Goal: Task Accomplishment & Management: Complete application form

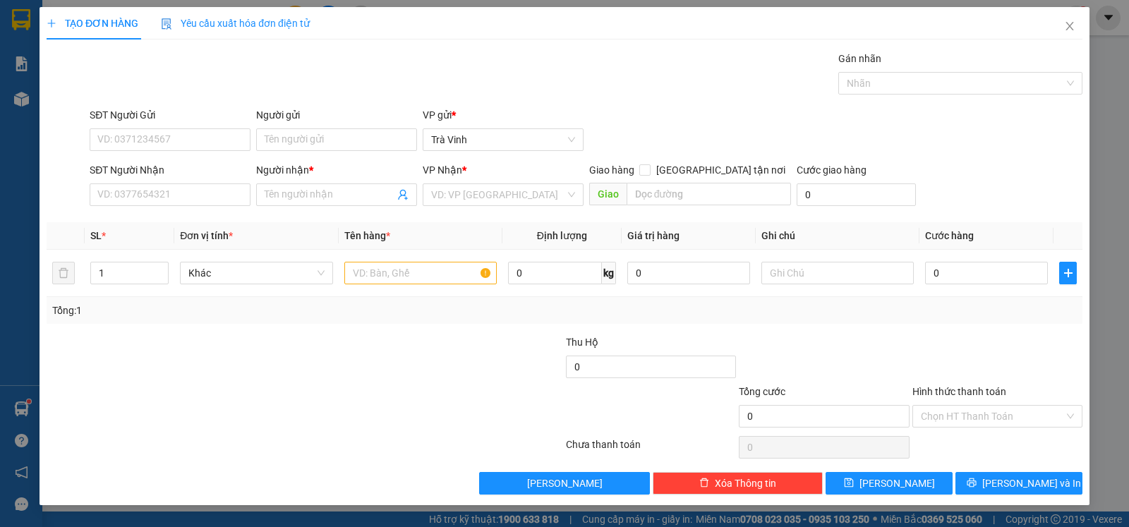
click at [214, 209] on div "SĐT Người Nhận VD: 0377654321" at bounding box center [170, 186] width 161 height 49
click at [219, 202] on input "SĐT Người Nhận" at bounding box center [170, 194] width 161 height 23
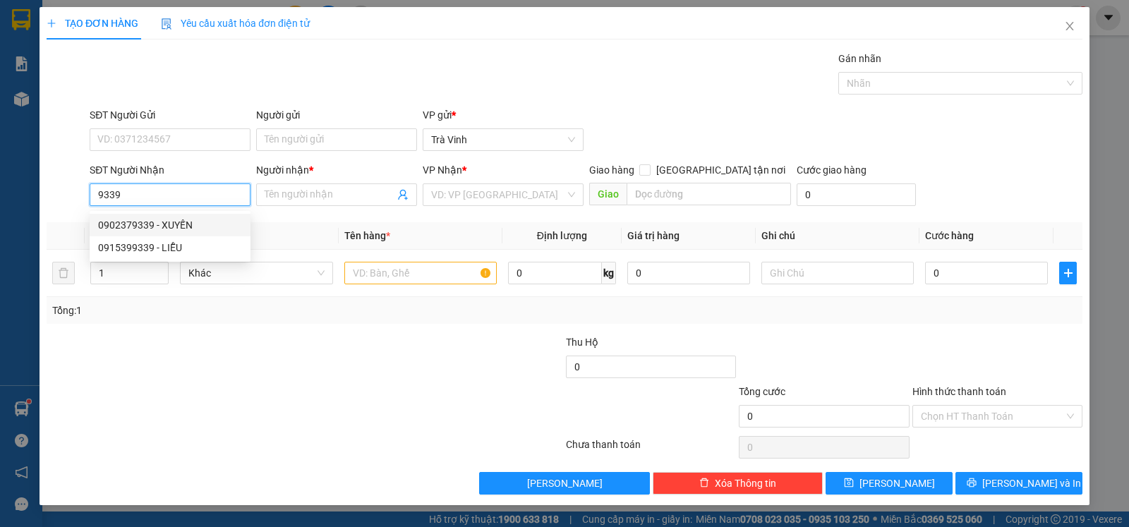
click at [183, 220] on div "0902379339 - XUYẾN" at bounding box center [170, 225] width 144 height 16
type input "0902379339"
type input "XUYẾN"
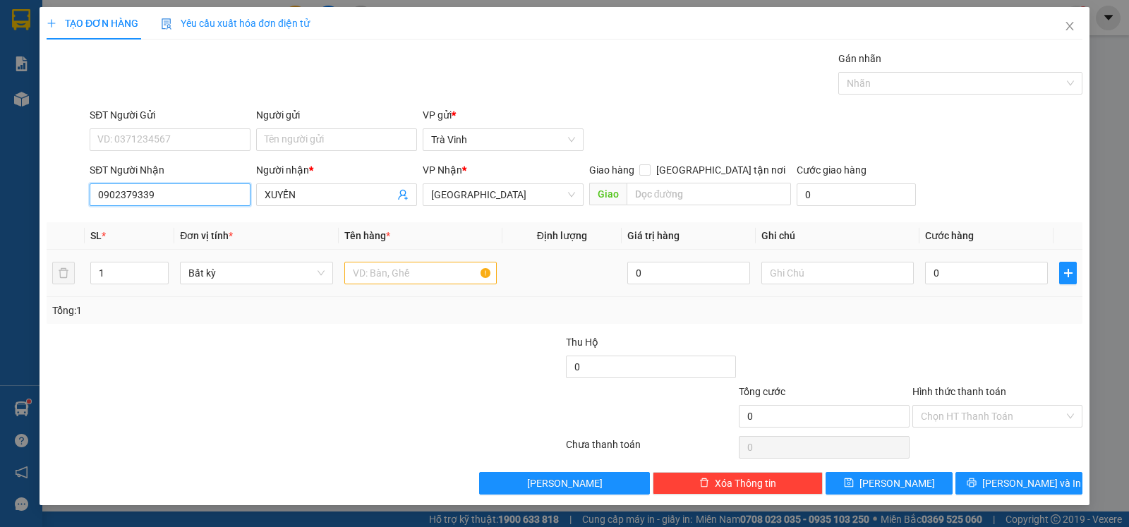
type input "0902379339"
click at [410, 275] on input "text" at bounding box center [420, 273] width 152 height 23
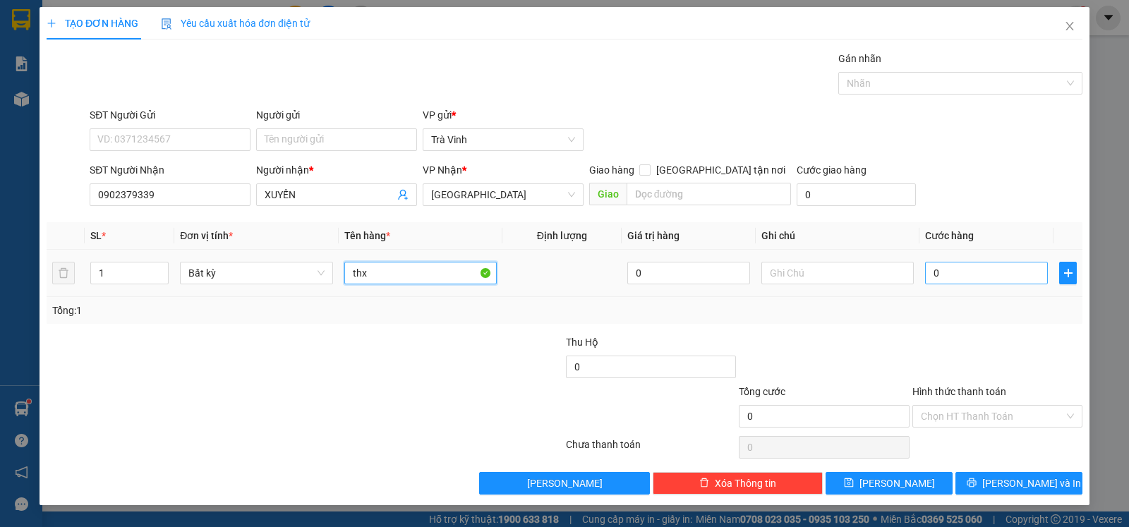
type input "thx"
type input "2"
type input "20"
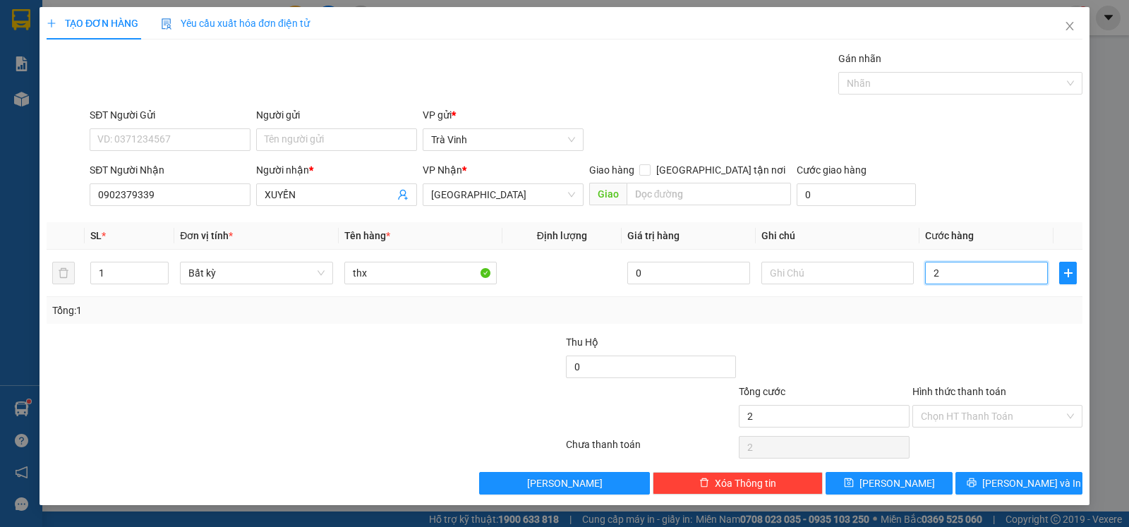
type input "20"
type input "20.000"
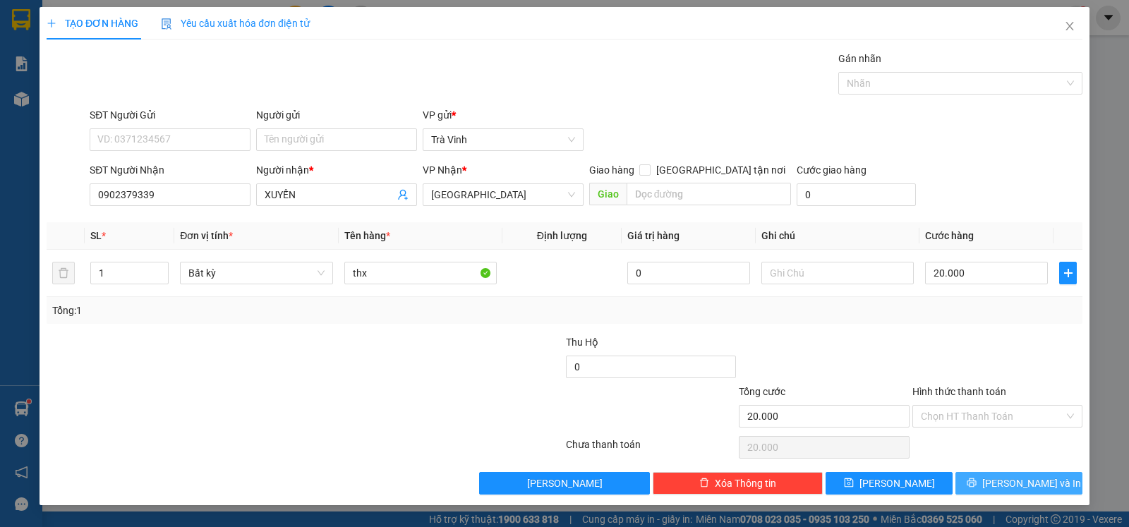
click at [1018, 485] on span "[PERSON_NAME] và In" at bounding box center [1031, 483] width 99 height 16
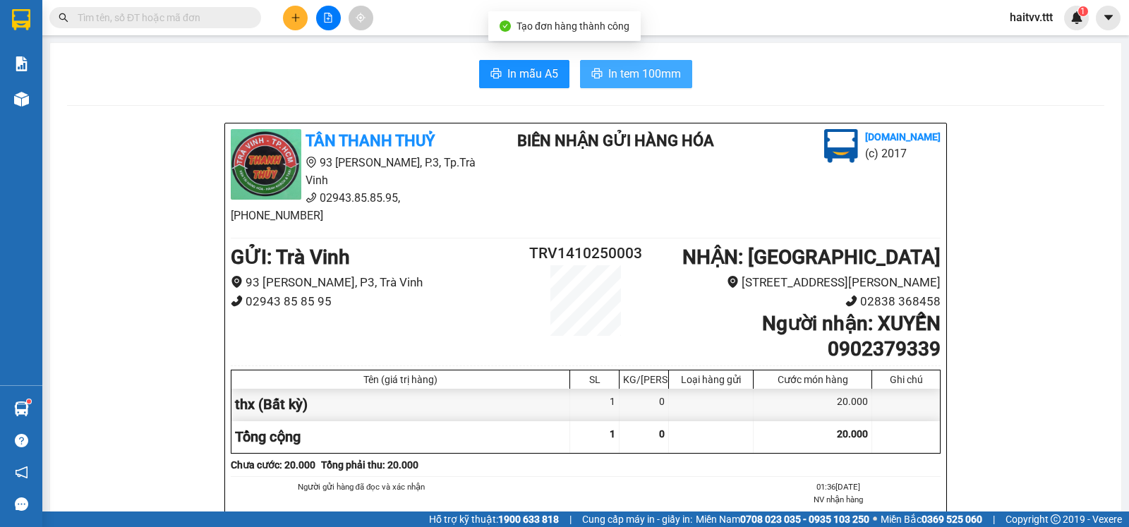
click at [679, 73] on button "In tem 100mm" at bounding box center [636, 74] width 112 height 28
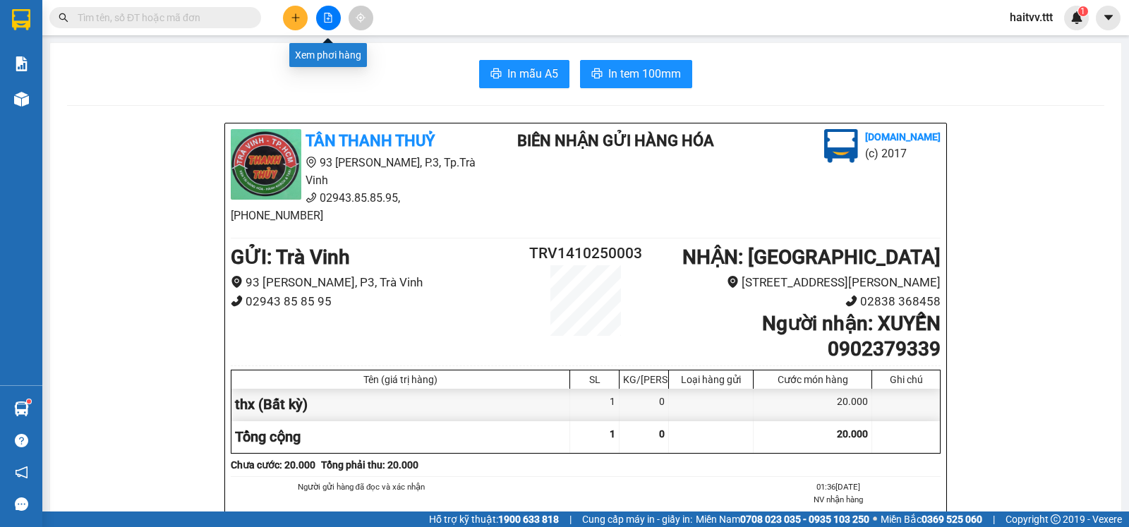
click at [326, 18] on icon "file-add" at bounding box center [328, 18] width 10 height 10
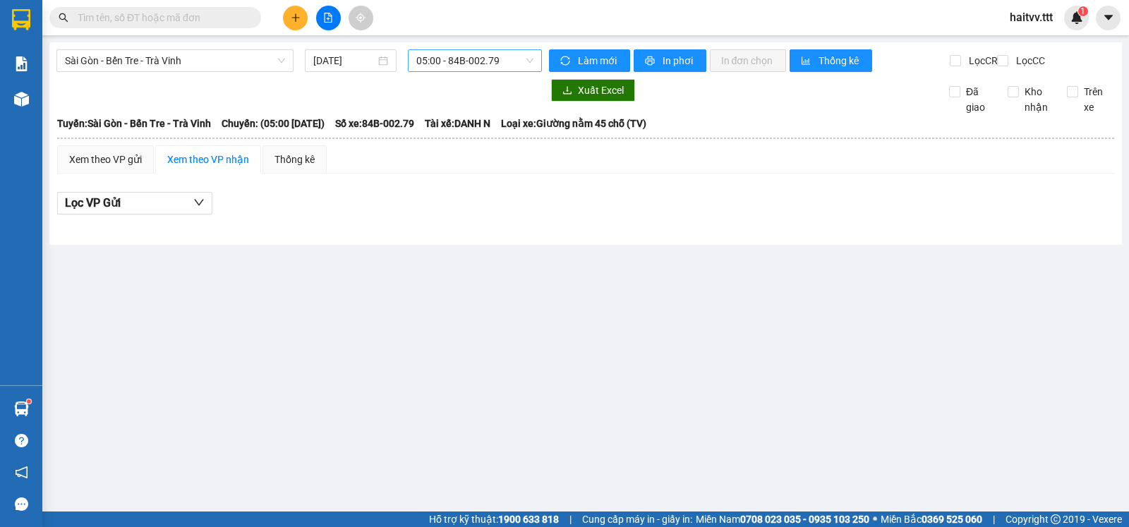
click at [439, 63] on span "05:00 - 84B-002.79" at bounding box center [474, 60] width 116 height 21
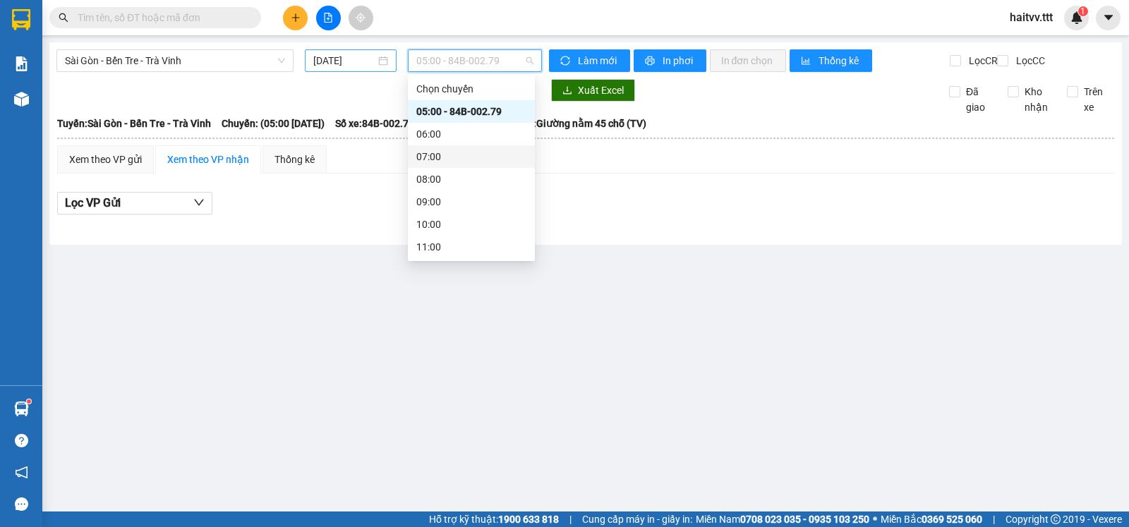
click at [331, 63] on input "[DATE]" at bounding box center [344, 61] width 63 height 16
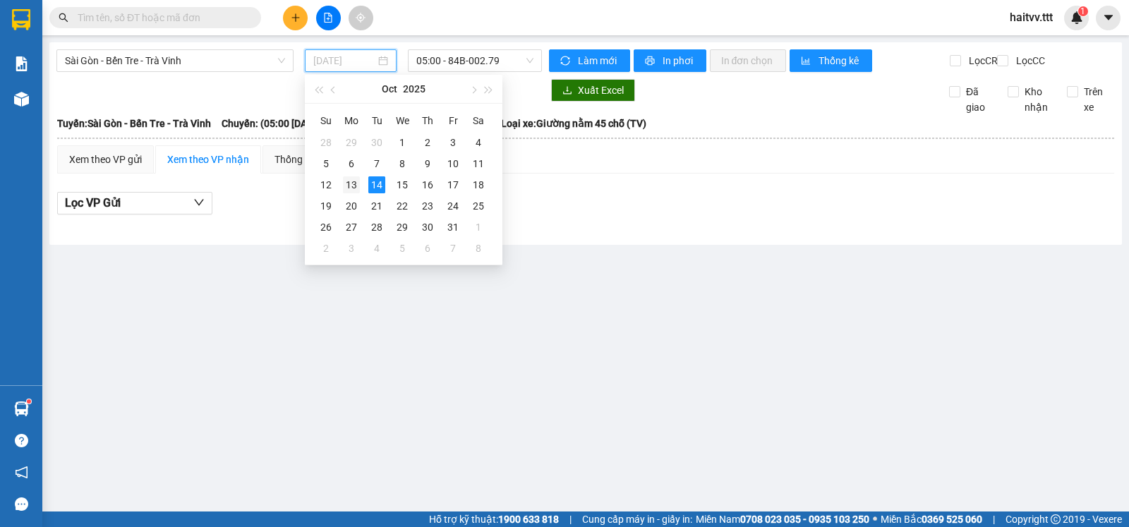
click at [352, 182] on div "13" at bounding box center [351, 184] width 17 height 17
type input "[DATE]"
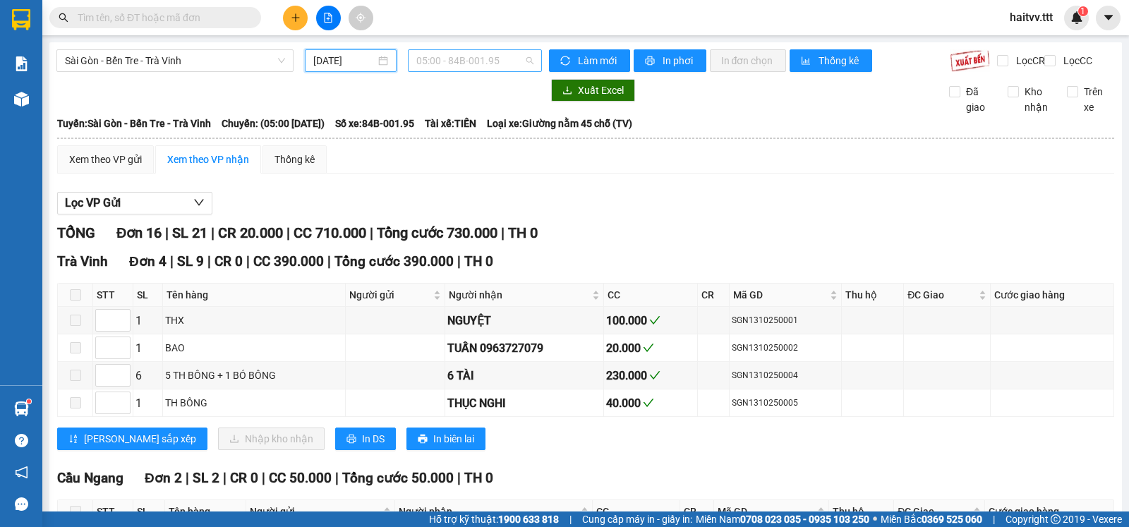
click at [442, 56] on span "05:00 - 84B-001.95" at bounding box center [474, 60] width 116 height 21
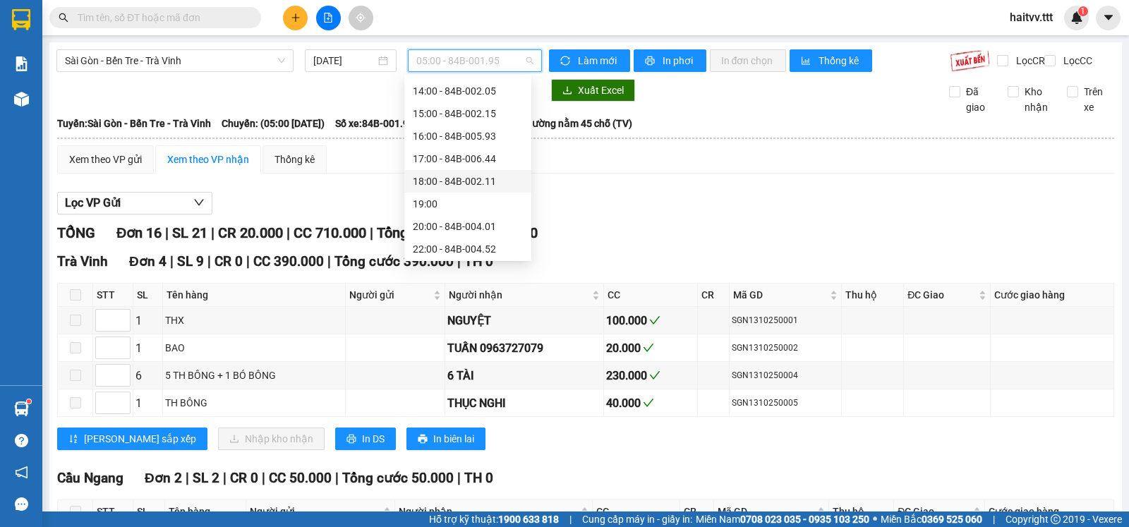
scroll to position [248, 0]
click at [466, 243] on div "22:00 - 84B-004.52" at bounding box center [468, 247] width 110 height 16
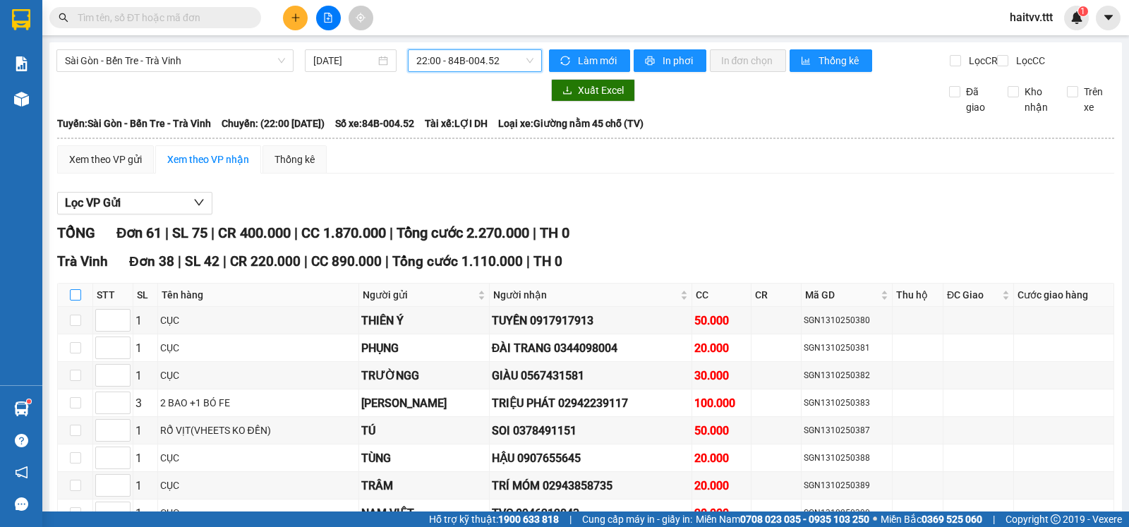
click at [74, 301] on input "checkbox" at bounding box center [75, 294] width 11 height 11
checkbox input "true"
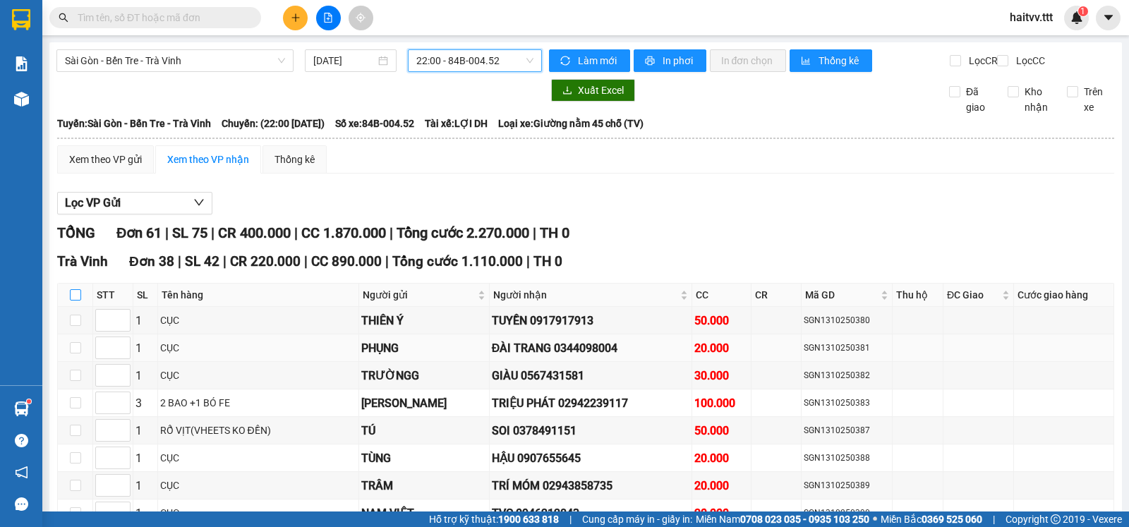
checkbox input "true"
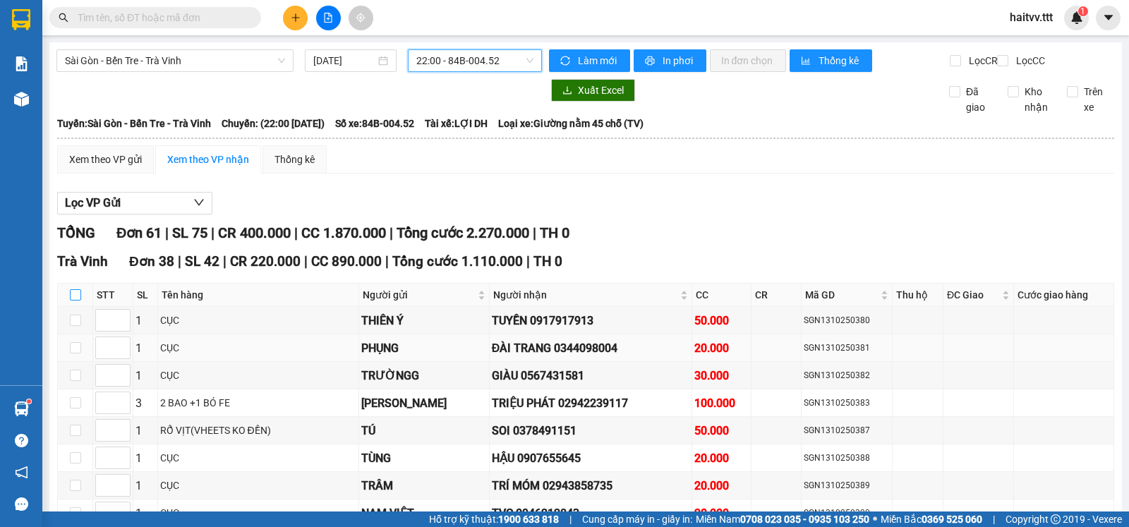
checkbox input "true"
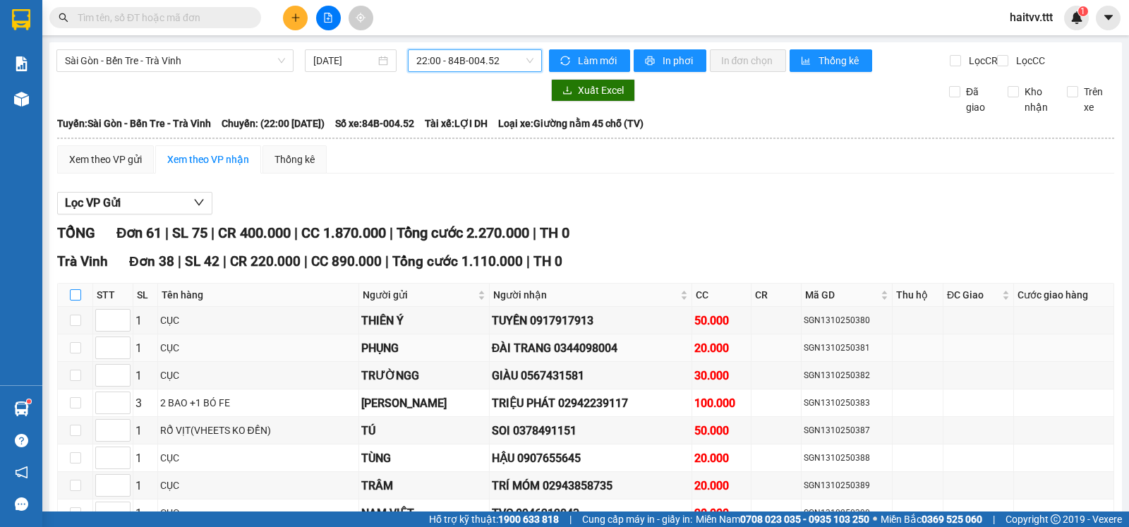
checkbox input "true"
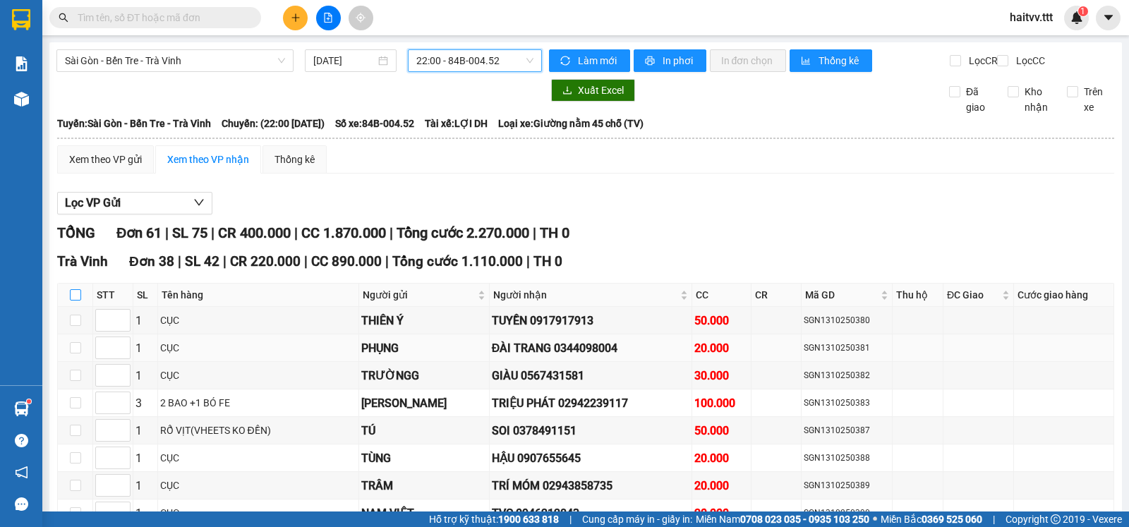
checkbox input "true"
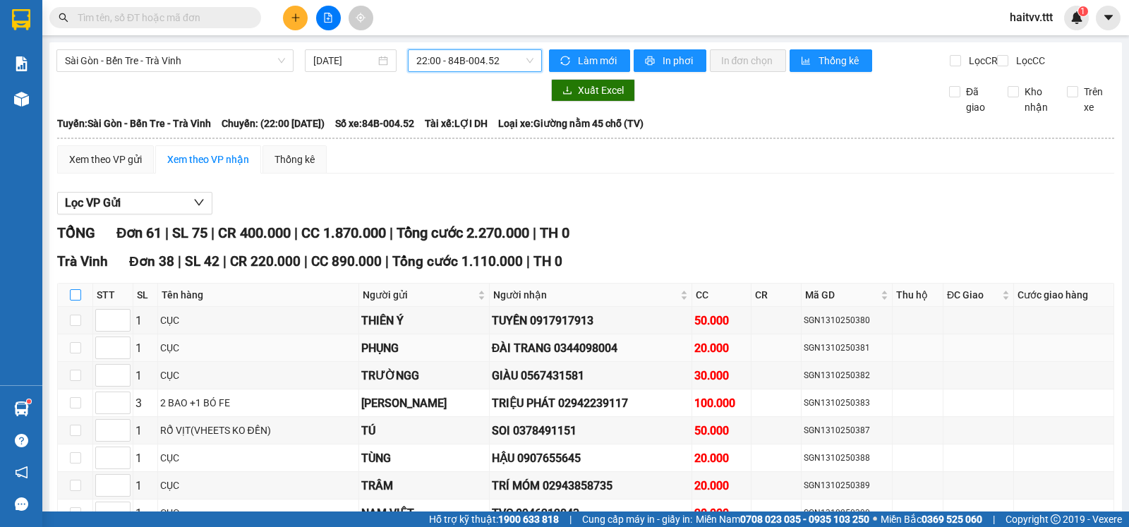
checkbox input "true"
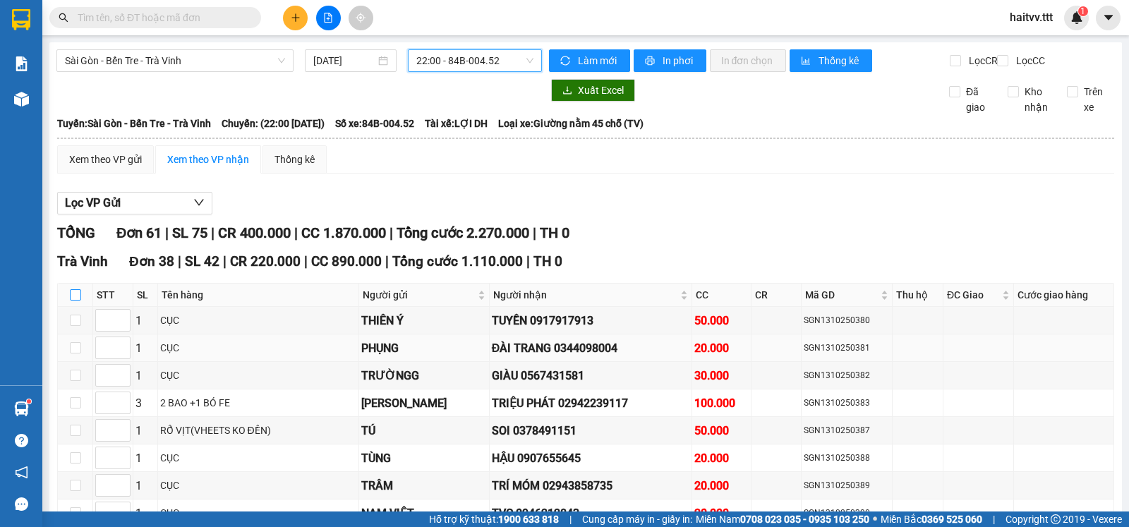
checkbox input "true"
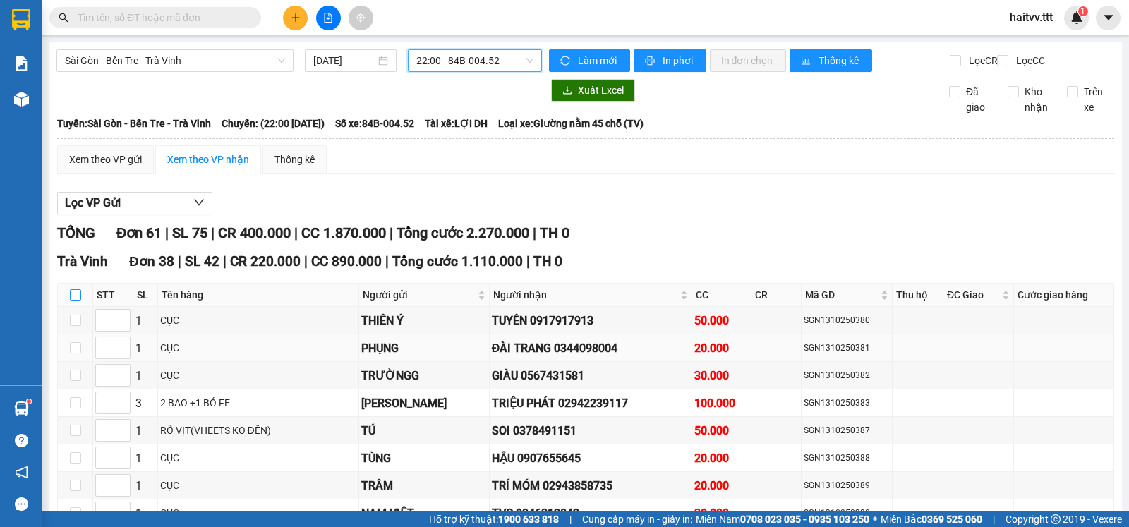
checkbox input "true"
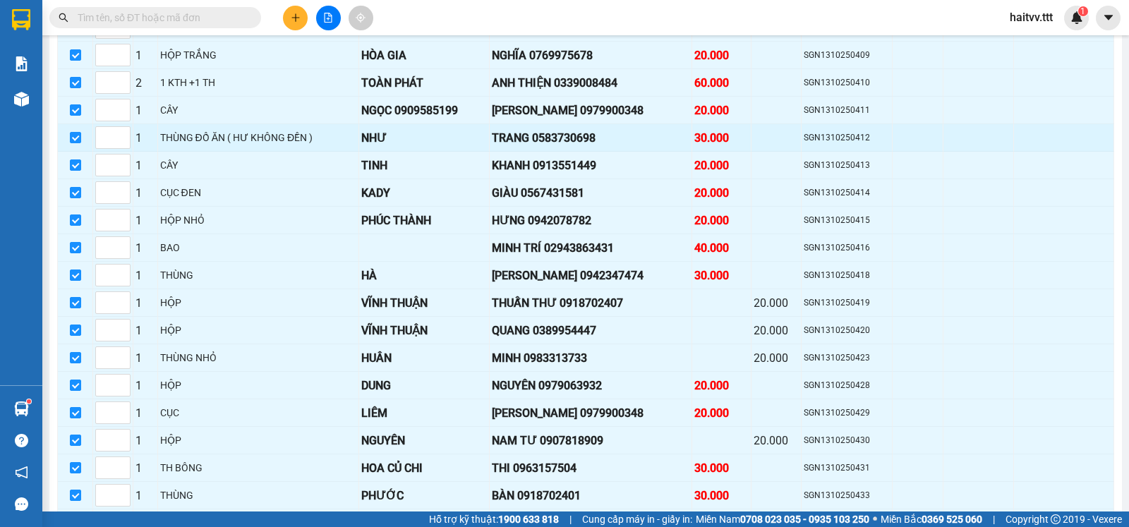
scroll to position [940, 0]
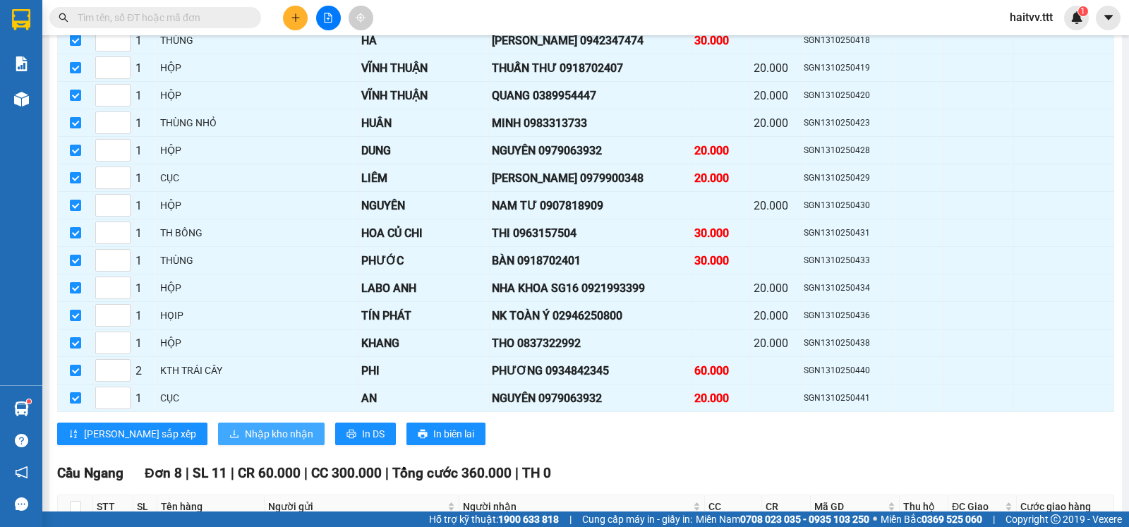
click at [245, 438] on span "Nhập kho nhận" at bounding box center [279, 434] width 68 height 16
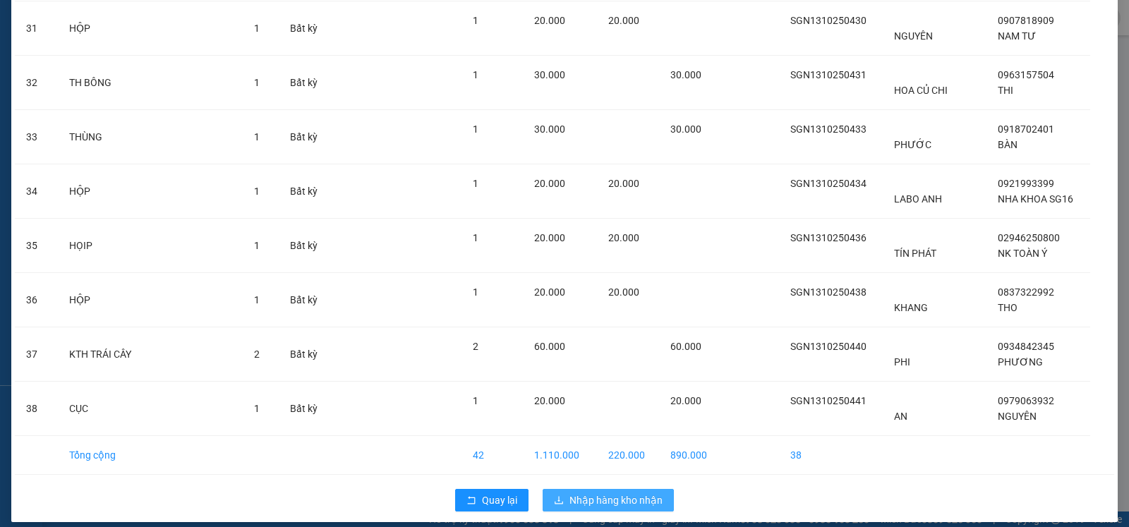
scroll to position [1759, 0]
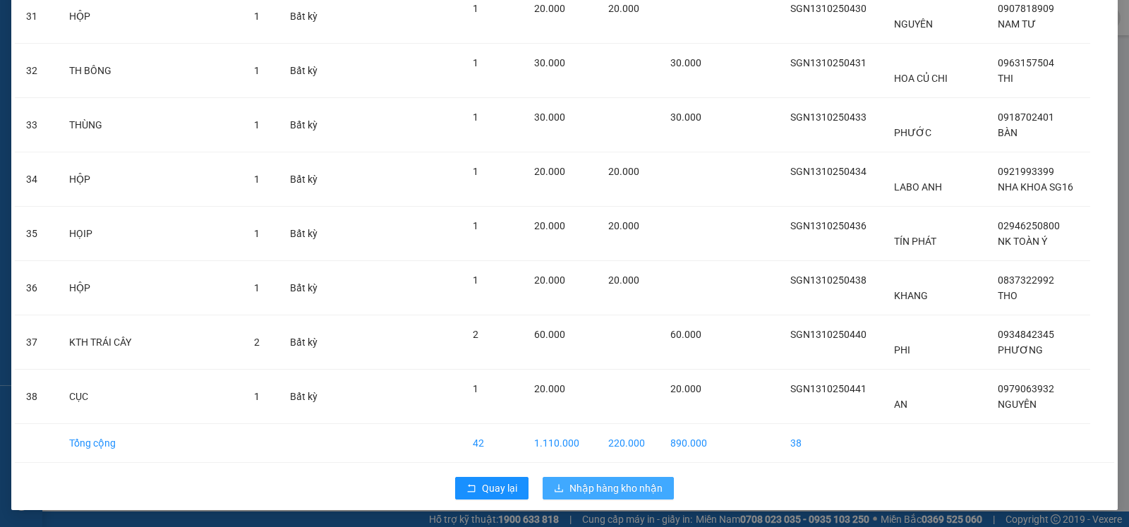
click at [597, 487] on span "Nhập hàng kho nhận" at bounding box center [615, 488] width 93 height 16
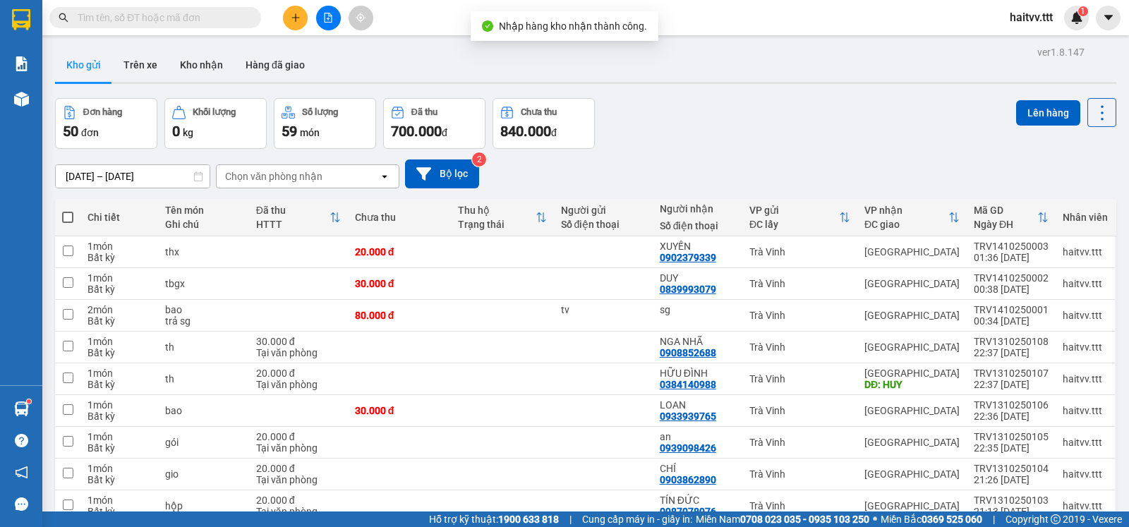
click at [269, 183] on div "Chọn văn phòng nhận" at bounding box center [273, 176] width 97 height 14
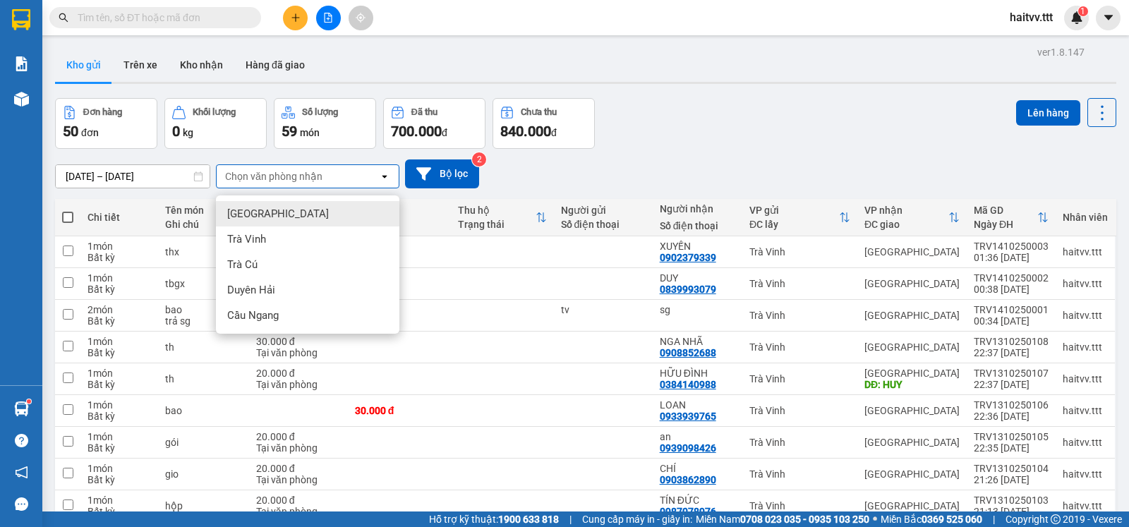
click at [264, 214] on div "[GEOGRAPHIC_DATA]" at bounding box center [307, 213] width 183 height 25
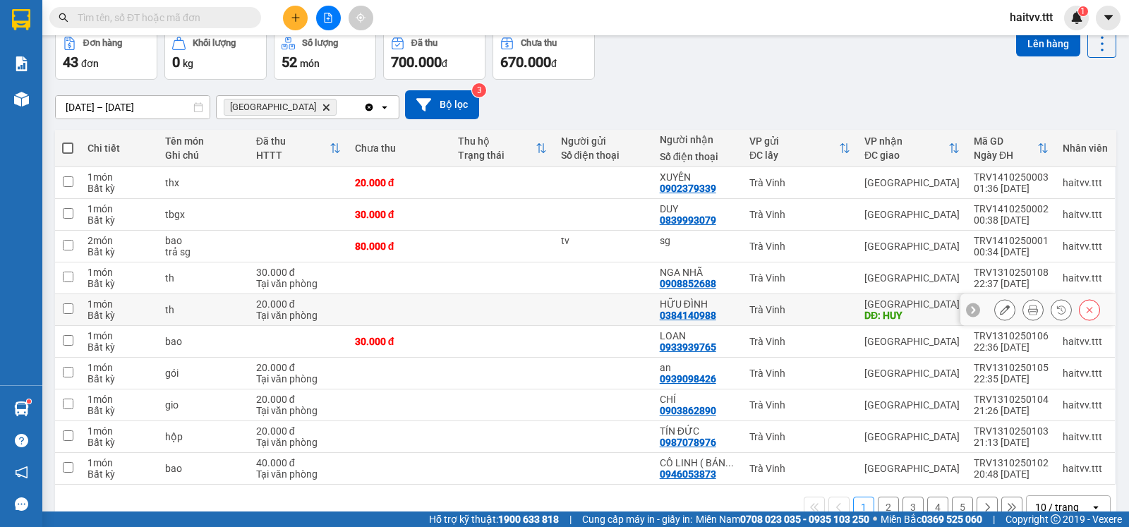
scroll to position [109, 0]
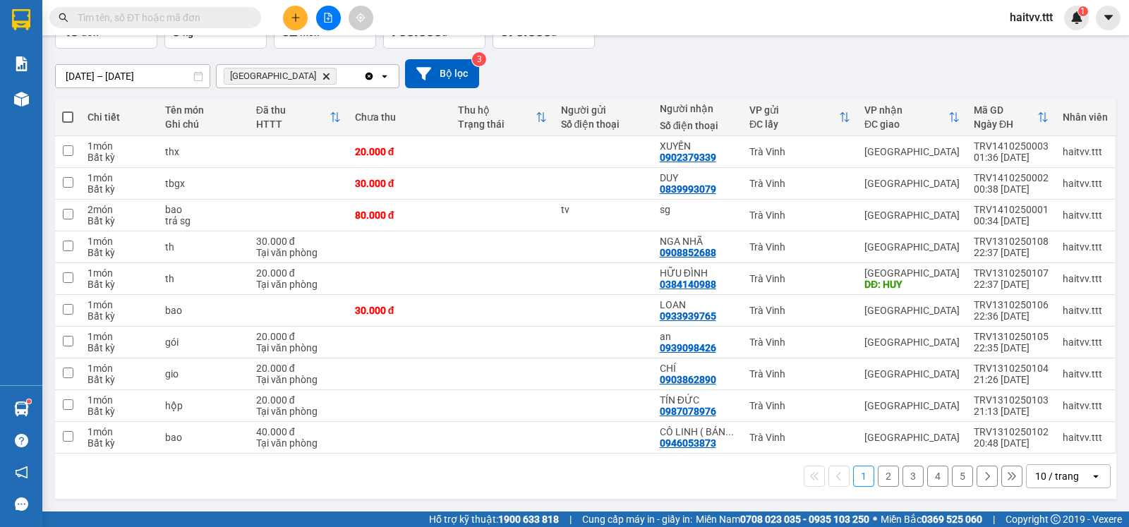
click at [1035, 471] on div "10 / trang" at bounding box center [1057, 476] width 44 height 14
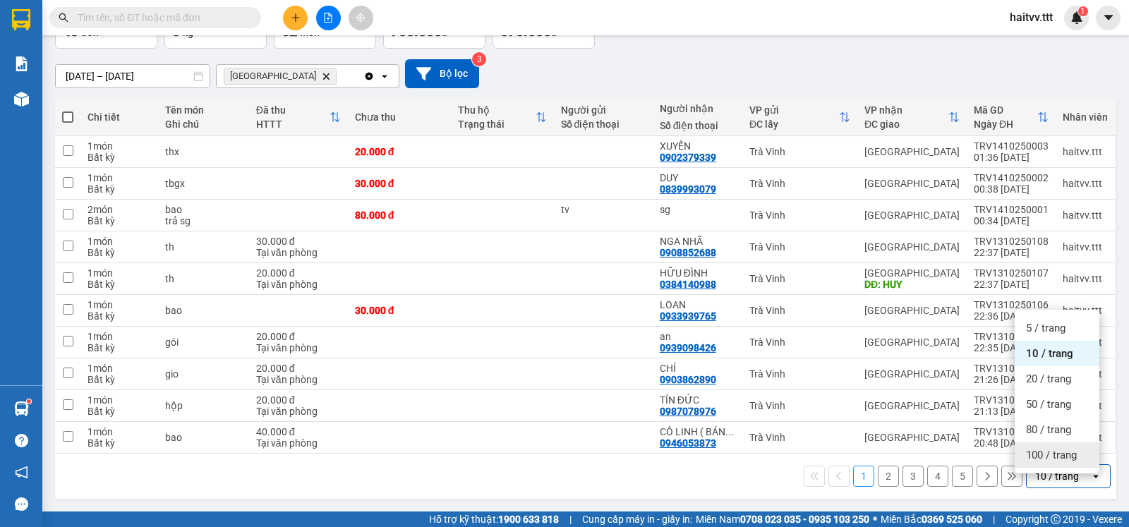
click at [1040, 455] on div "100 / trang" at bounding box center [1056, 454] width 85 height 25
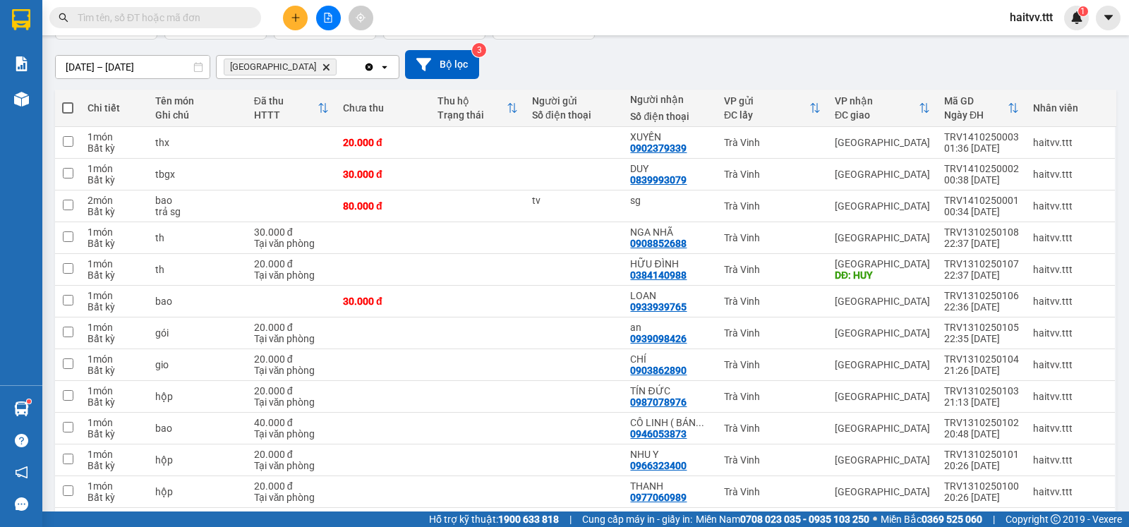
click at [69, 114] on span at bounding box center [67, 107] width 11 height 11
click at [68, 101] on input "checkbox" at bounding box center [68, 101] width 0 height 0
checkbox input "true"
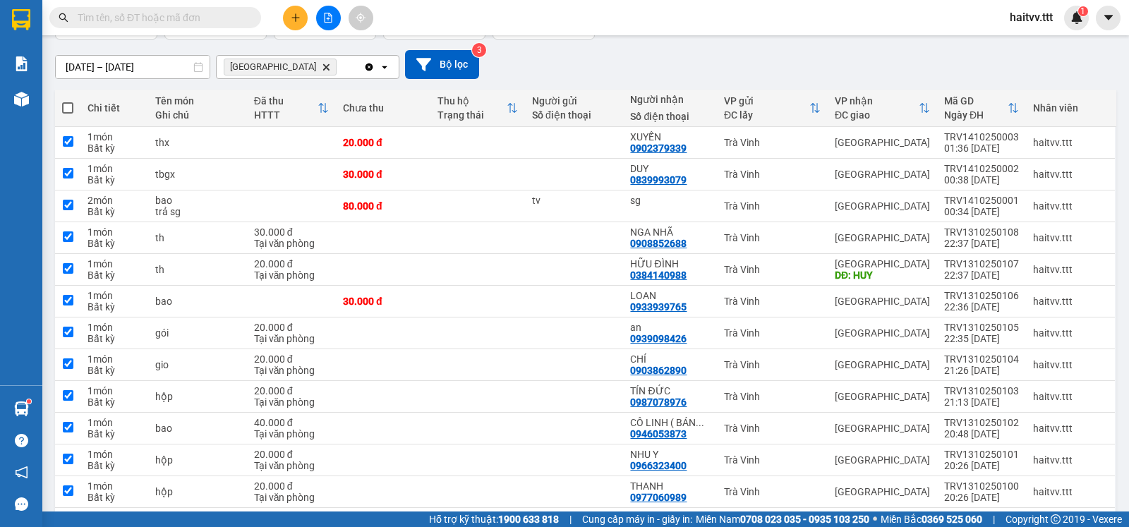
checkbox input "true"
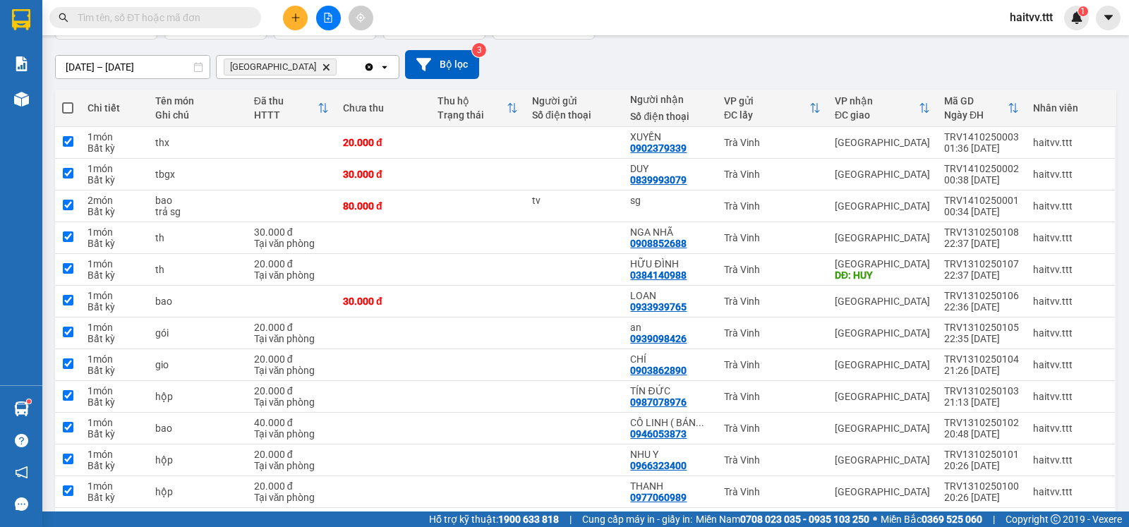
checkbox input "true"
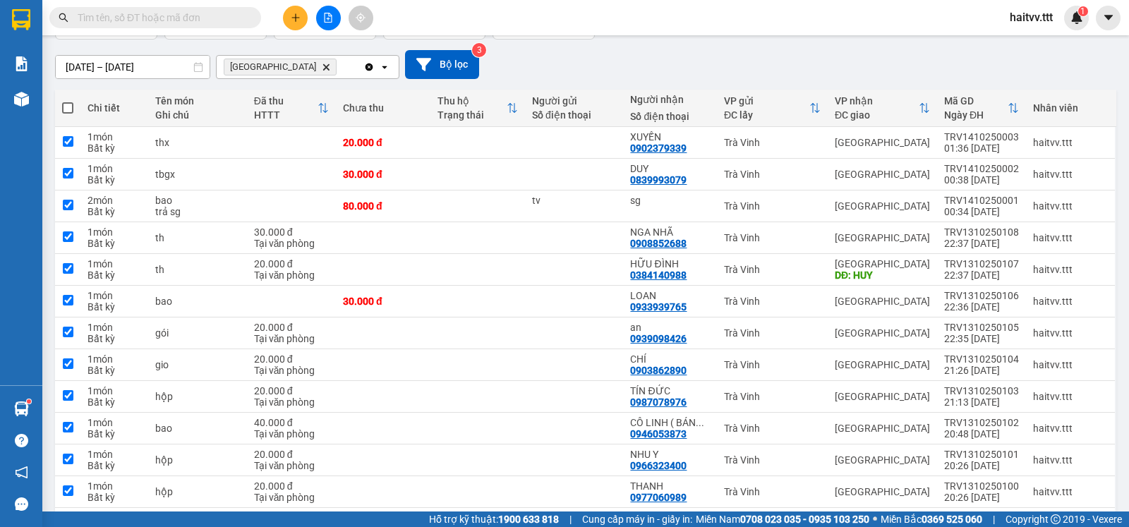
checkbox input "true"
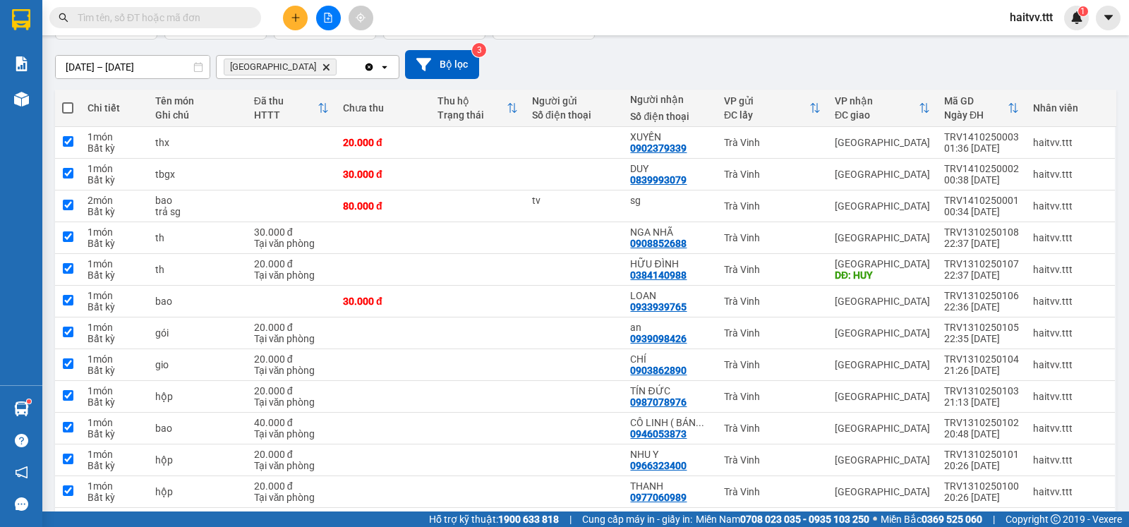
checkbox input "true"
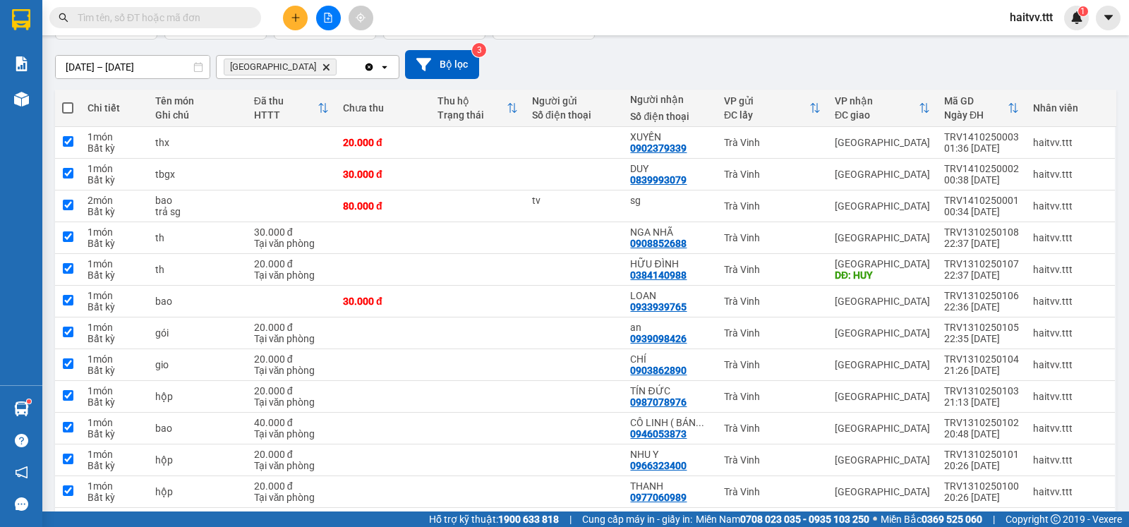
checkbox input "true"
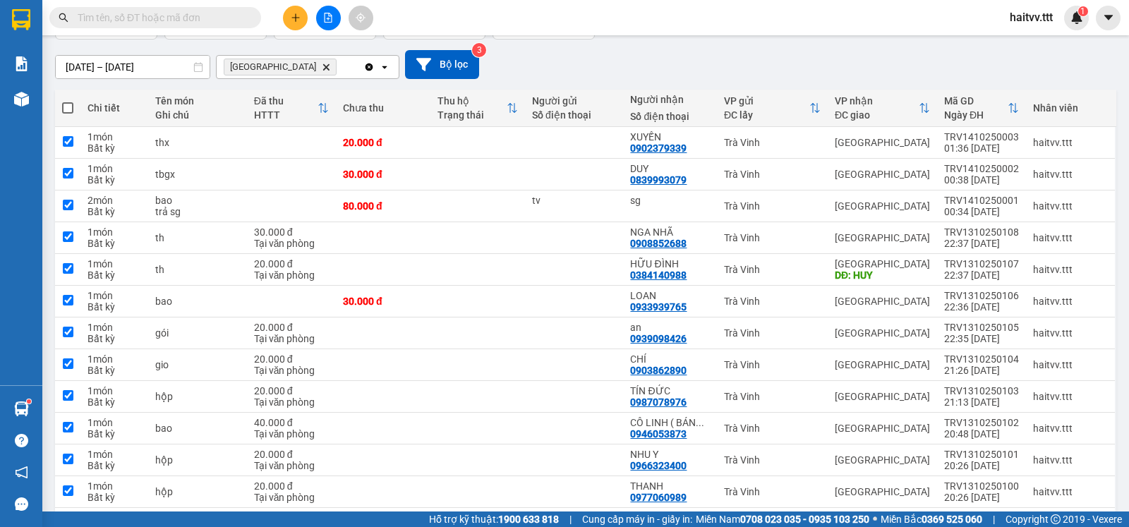
checkbox input "true"
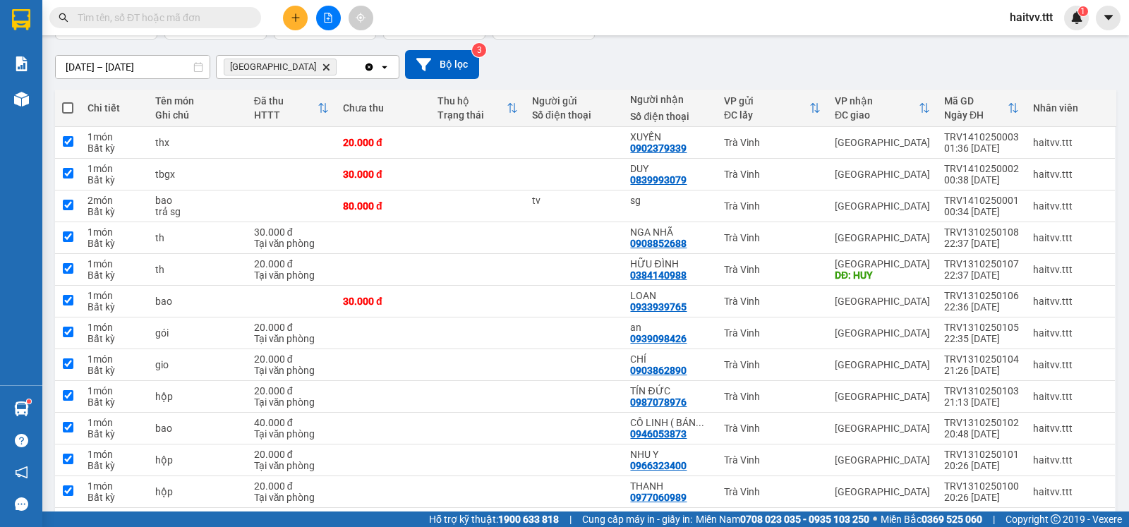
checkbox input "true"
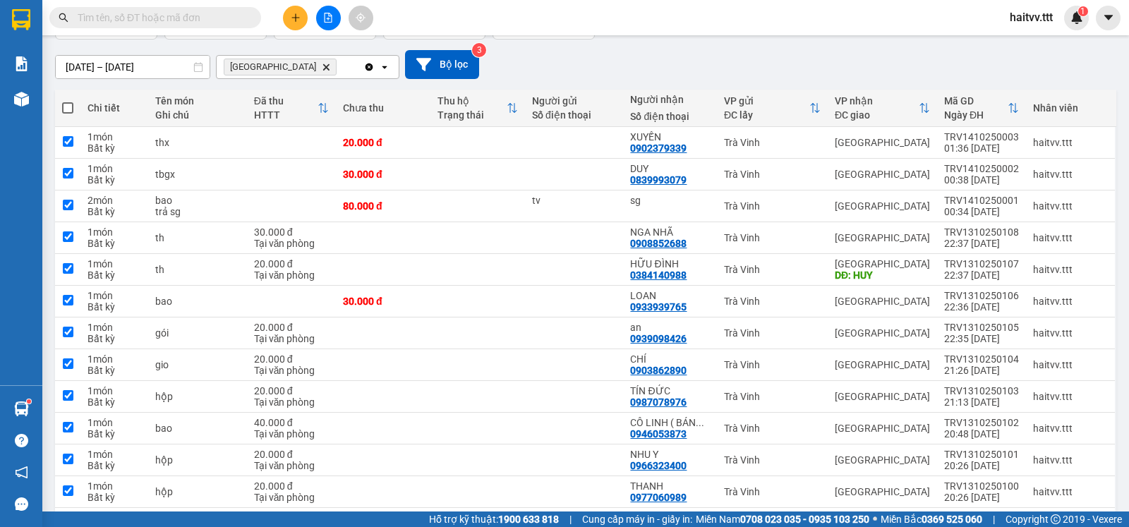
checkbox input "true"
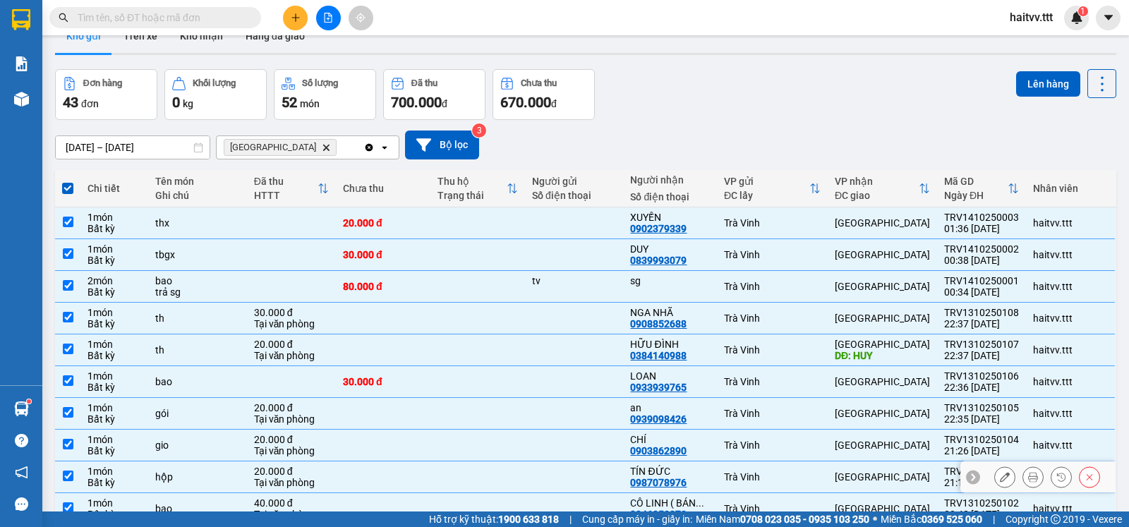
scroll to position [0, 0]
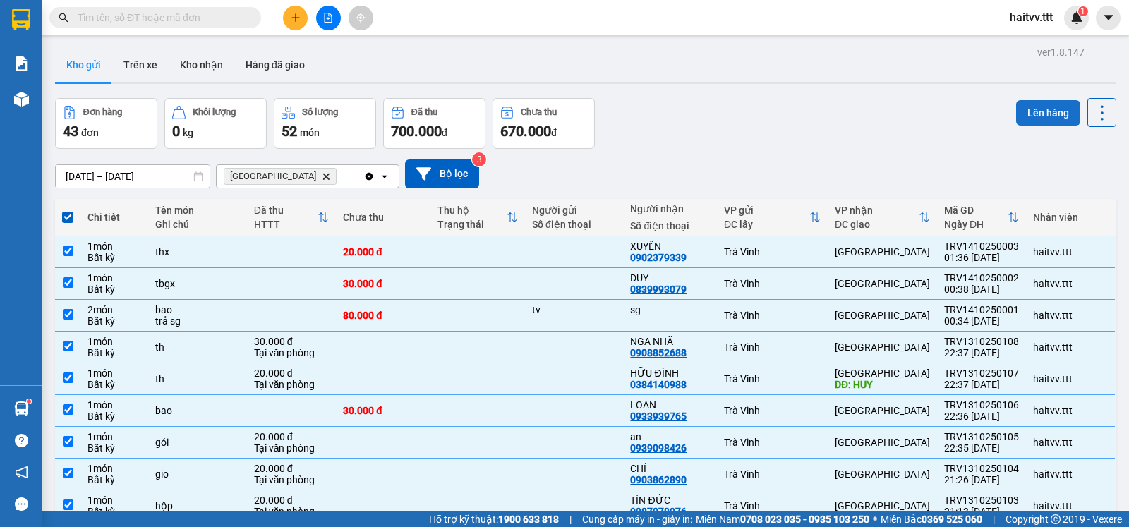
click at [1024, 114] on button "Lên hàng" at bounding box center [1048, 112] width 64 height 25
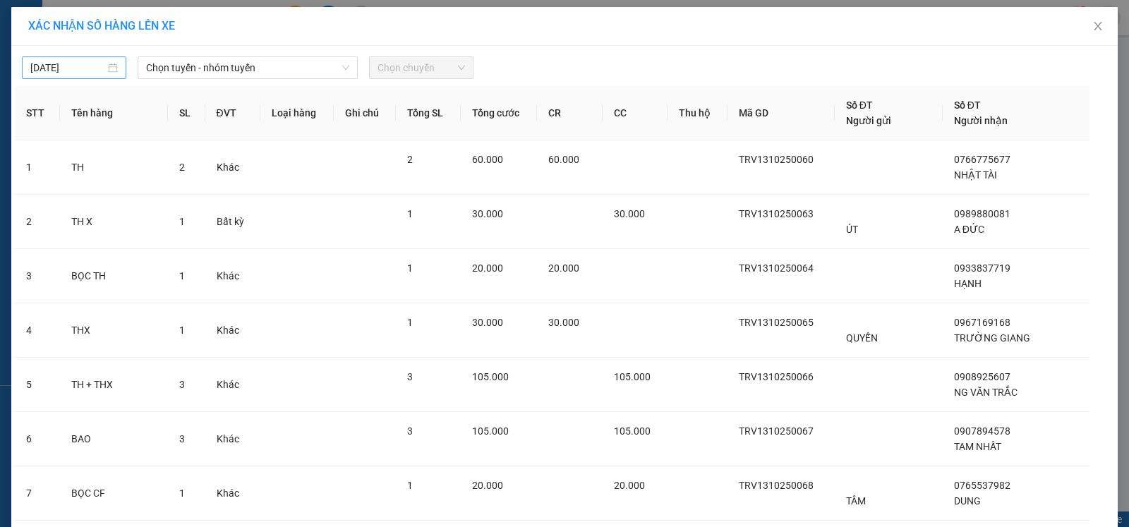
click at [44, 72] on input "[DATE]" at bounding box center [67, 68] width 75 height 16
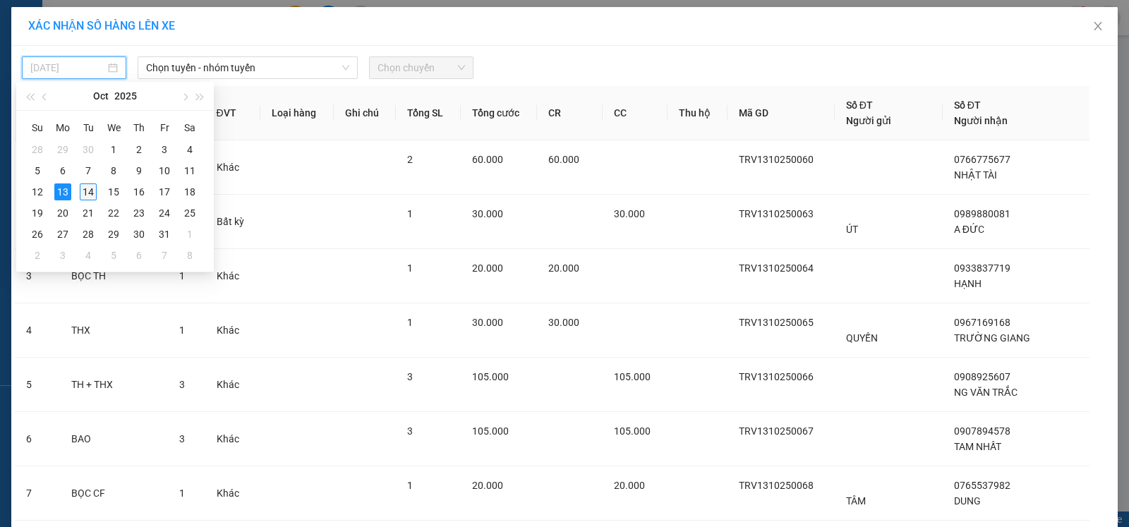
click at [89, 188] on div "14" at bounding box center [88, 191] width 17 height 17
type input "[DATE]"
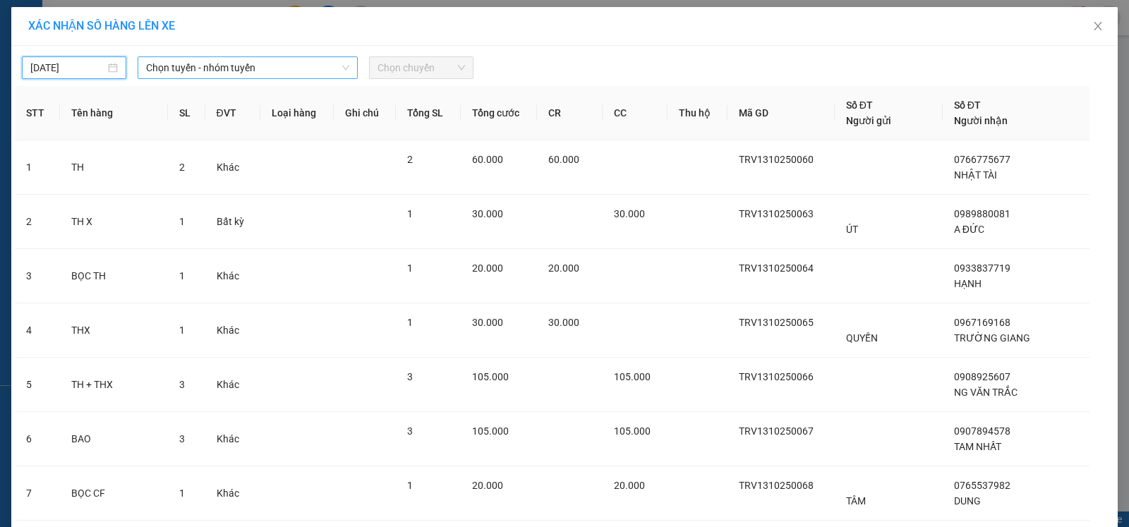
click at [194, 74] on span "Chọn tuyến - nhóm tuyến" at bounding box center [247, 67] width 203 height 21
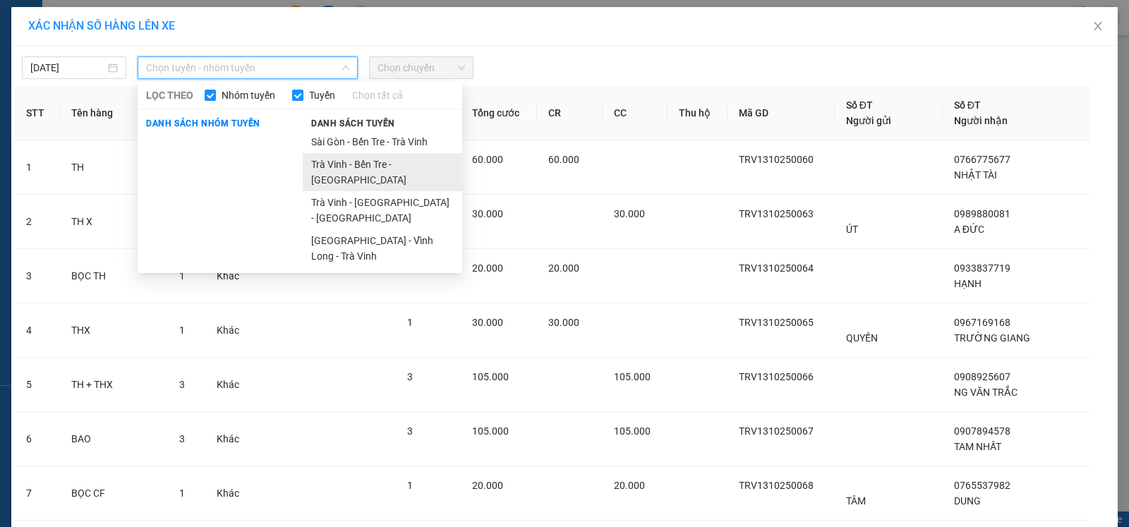
click at [353, 163] on li "Trà Vinh - Bến Tre - [GEOGRAPHIC_DATA]" at bounding box center [382, 172] width 159 height 38
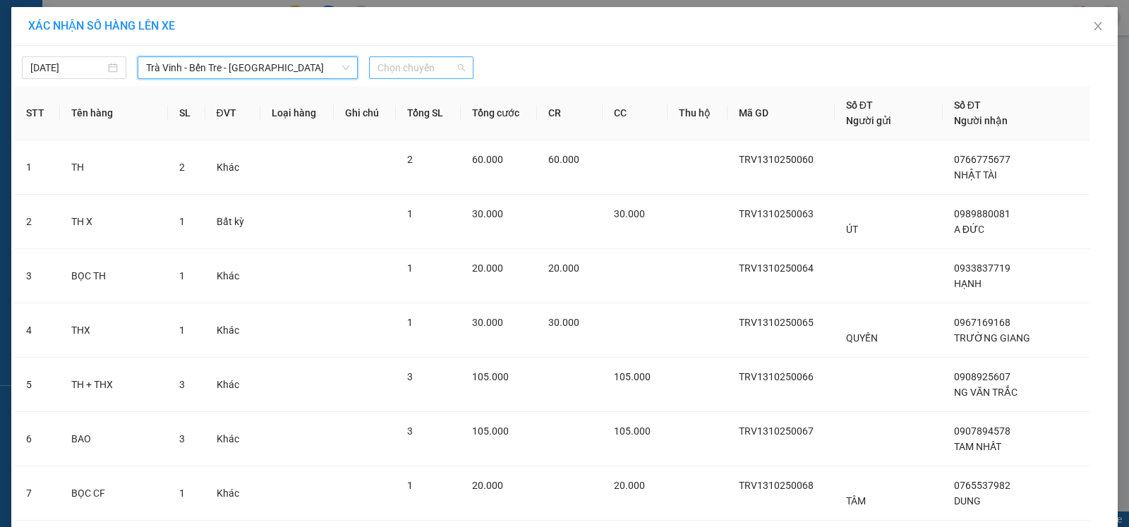
click at [408, 71] on span "Chọn chuyến" at bounding box center [420, 67] width 87 height 21
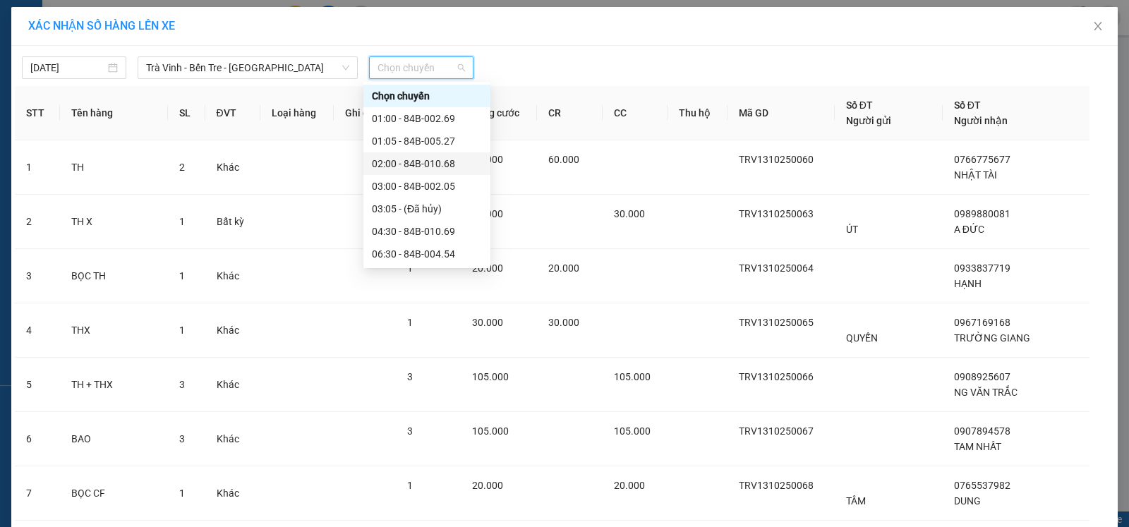
click at [425, 165] on div "02:00 - 84B-010.68" at bounding box center [427, 164] width 110 height 16
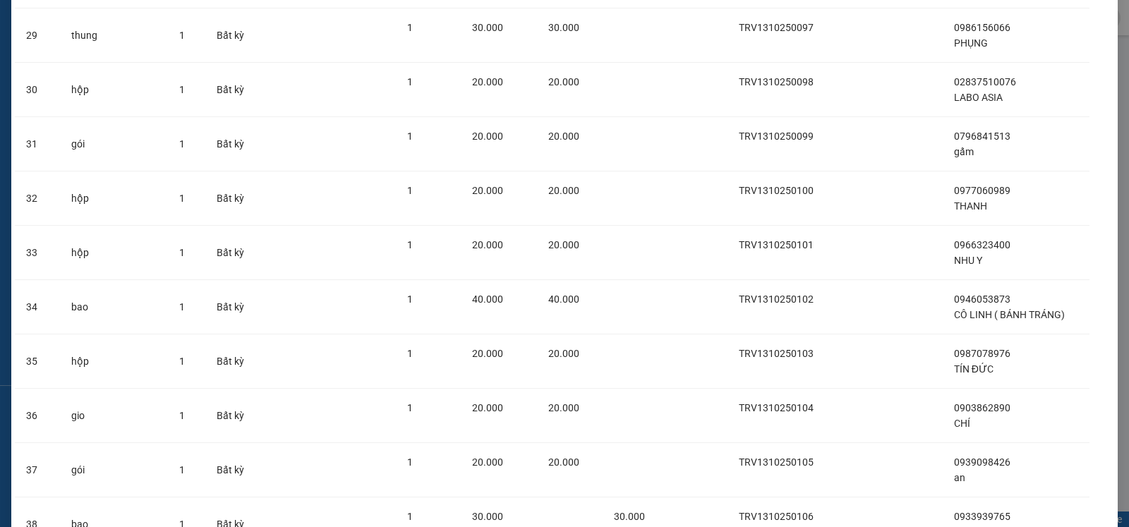
scroll to position [2061, 0]
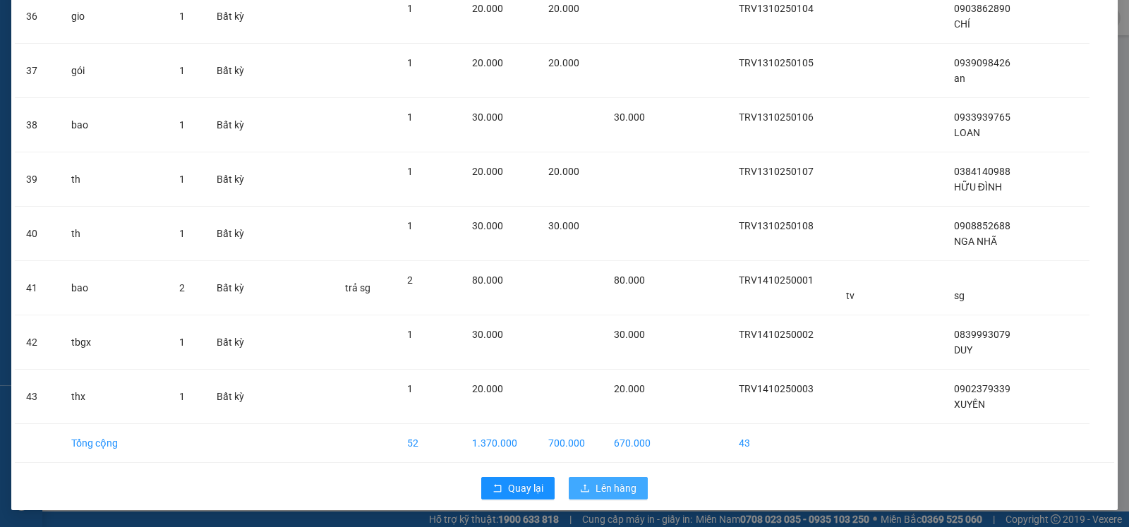
click at [600, 485] on span "Lên hàng" at bounding box center [615, 488] width 41 height 16
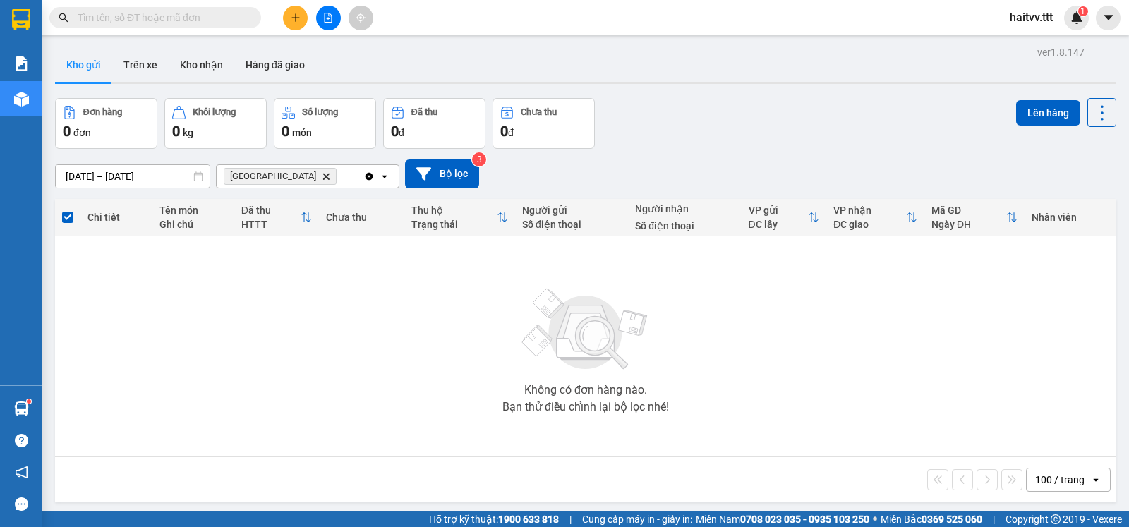
click at [322, 181] on icon "Delete" at bounding box center [326, 176] width 8 height 8
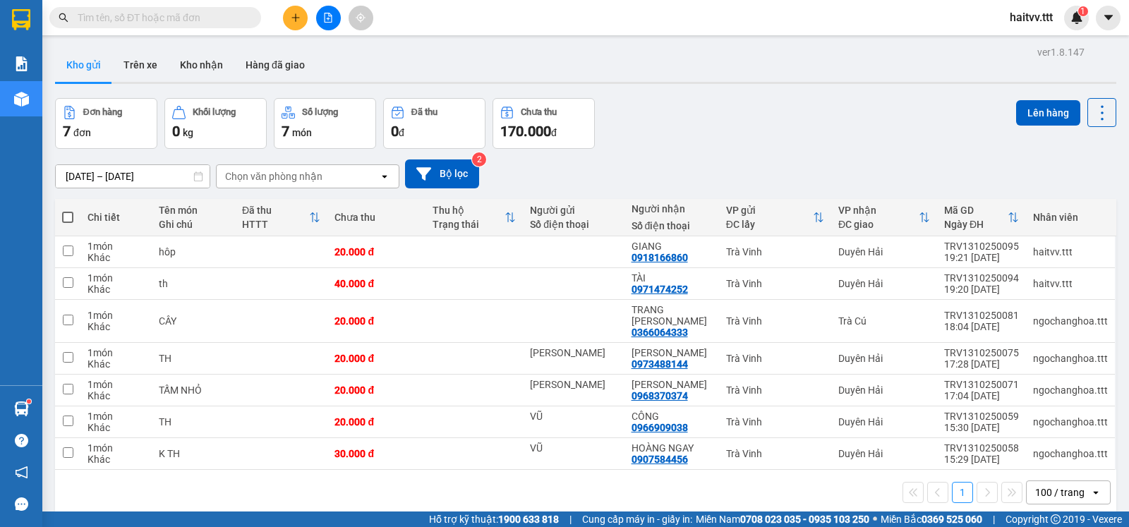
click at [65, 222] on span at bounding box center [67, 217] width 11 height 11
click at [68, 210] on input "checkbox" at bounding box center [68, 210] width 0 height 0
checkbox input "true"
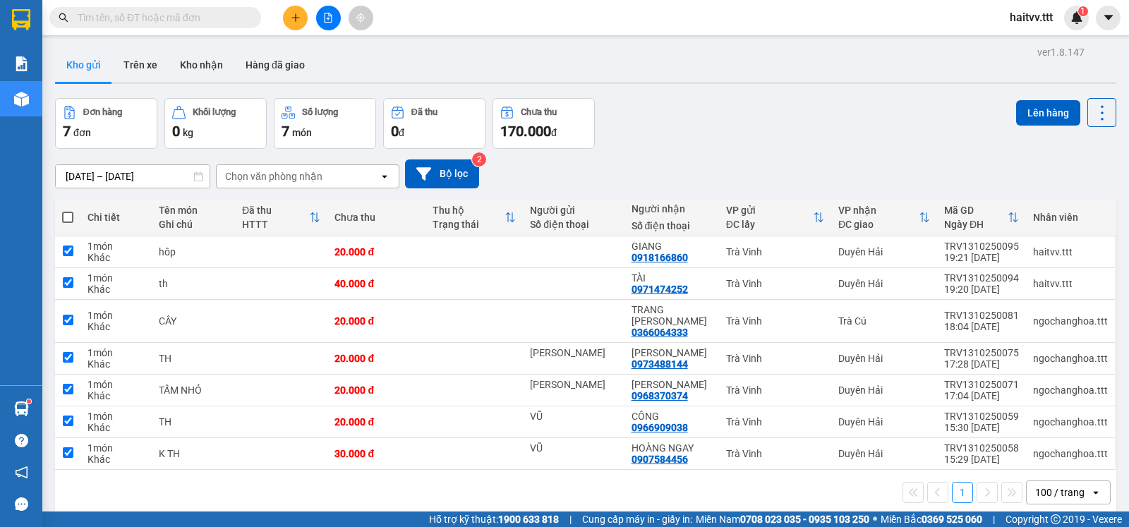
checkbox input "true"
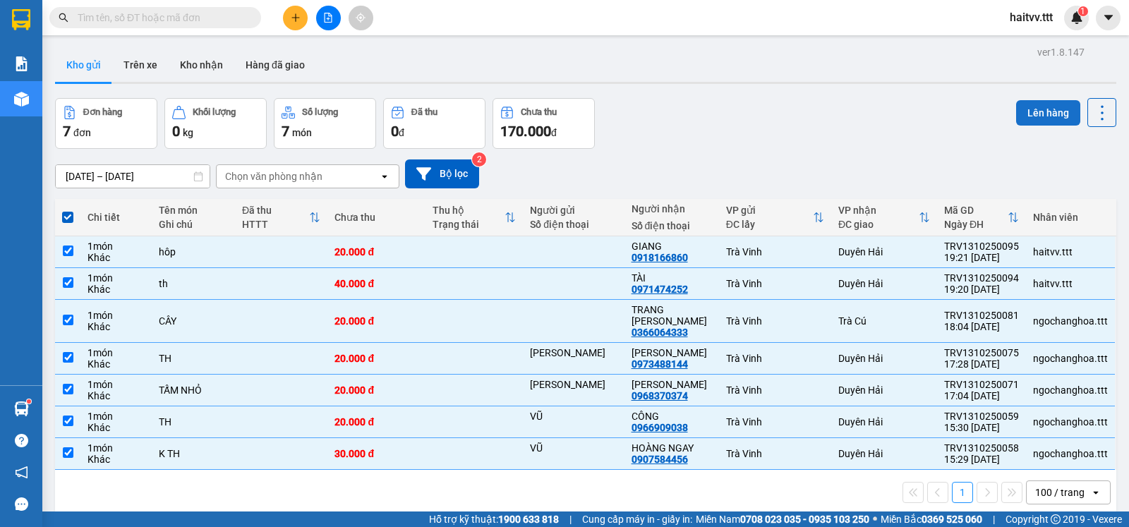
click at [1031, 100] on button "Lên hàng" at bounding box center [1048, 112] width 64 height 25
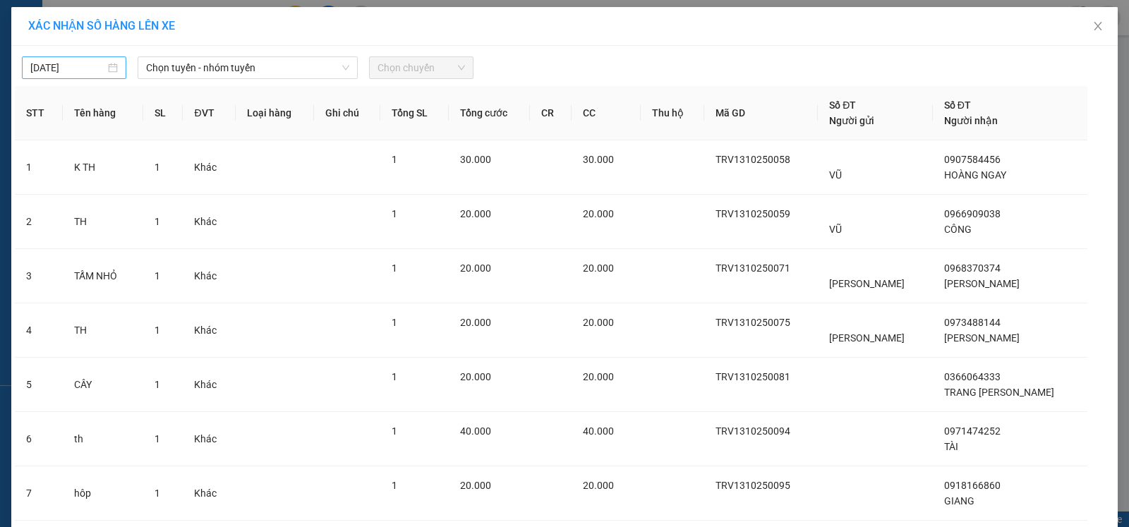
click at [80, 71] on body "Kết quả tìm kiếm ( 0 ) Bộ lọc No Data haitvv.ttt 1 Báo cáo Báo cáo dòng tiền (t…" at bounding box center [564, 263] width 1129 height 527
type input "[DATE]"
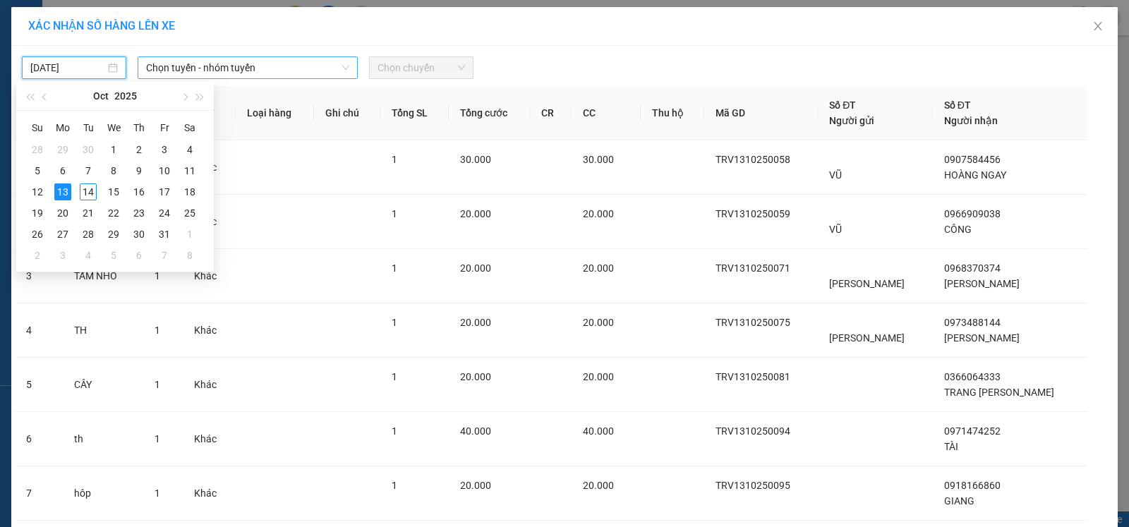
click at [191, 66] on span "Chọn tuyến - nhóm tuyến" at bounding box center [247, 67] width 203 height 21
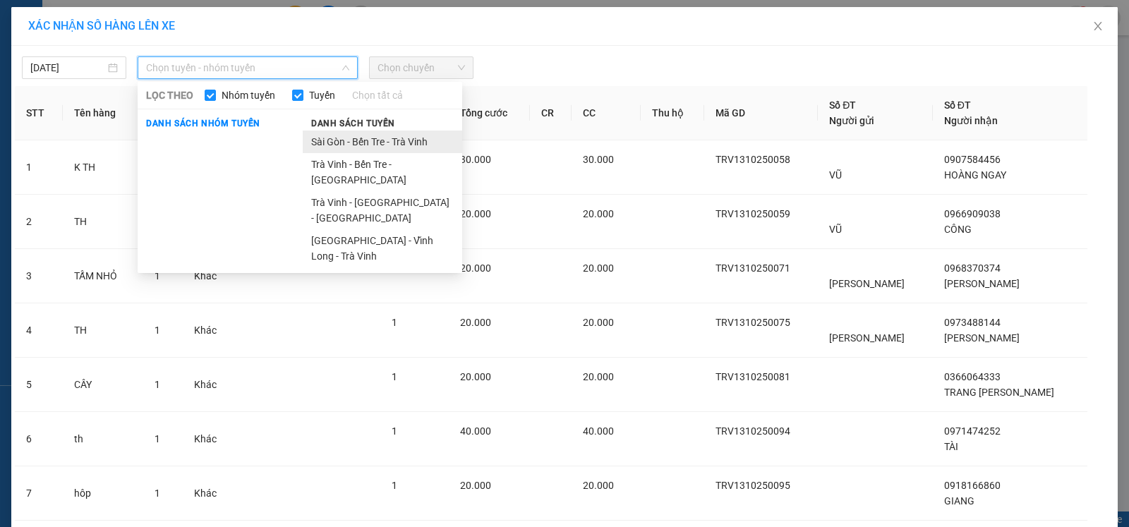
click at [368, 141] on li "Sài Gòn - Bến Tre - Trà Vinh" at bounding box center [382, 142] width 159 height 23
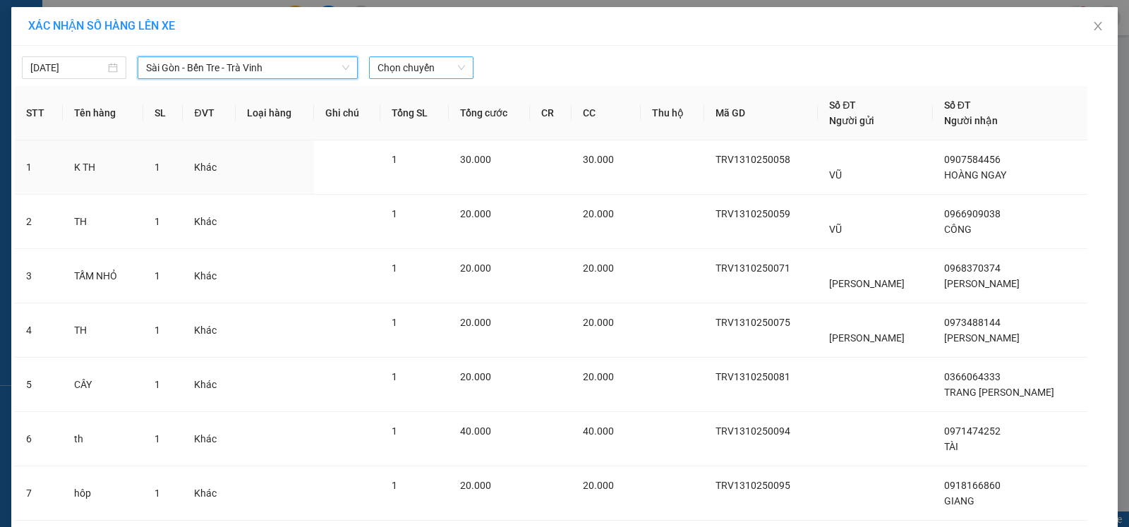
click at [406, 74] on span "Chọn chuyến" at bounding box center [420, 67] width 87 height 21
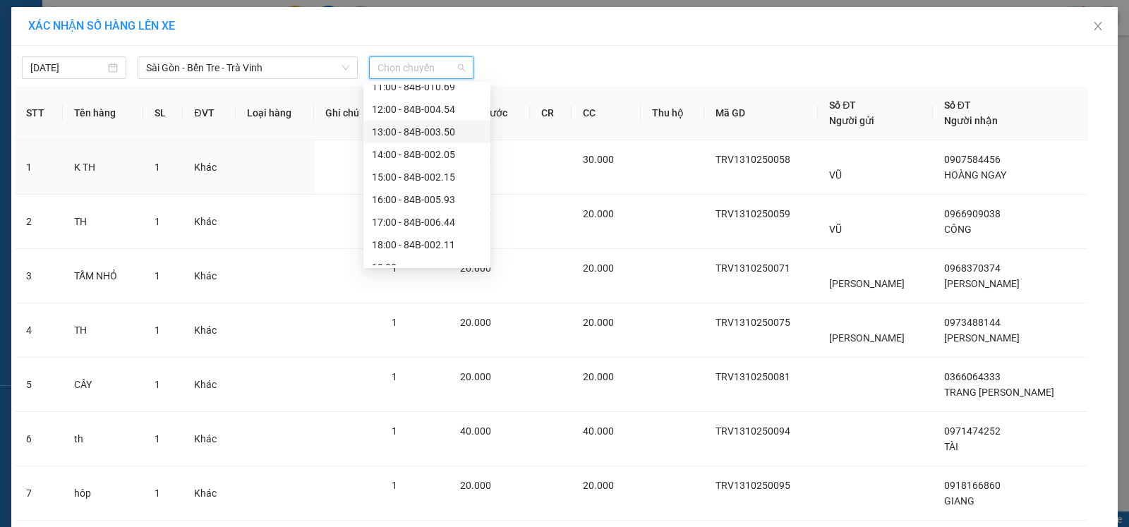
scroll to position [248, 0]
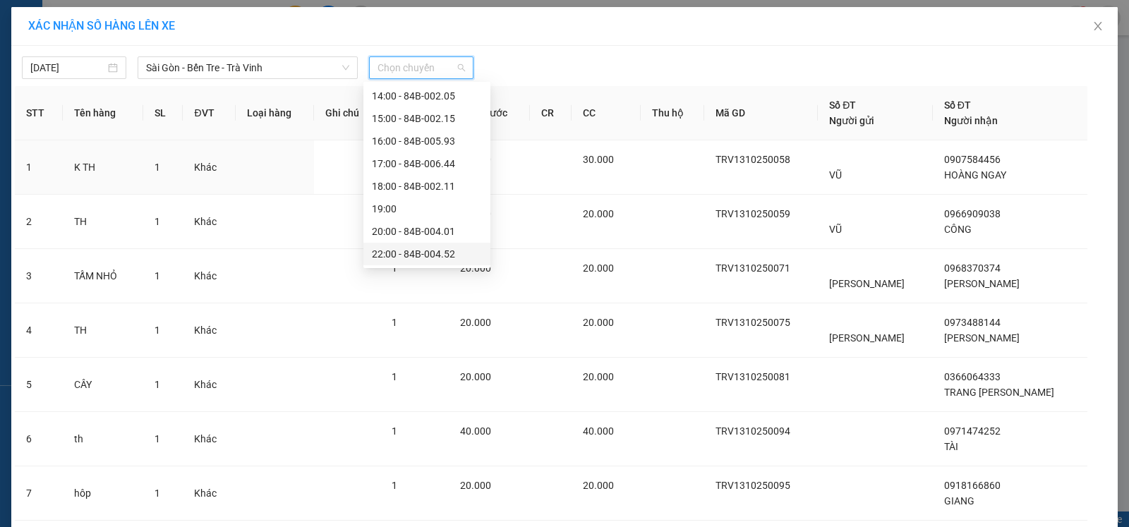
click at [437, 248] on div "22:00 - 84B-004.52" at bounding box center [427, 254] width 110 height 16
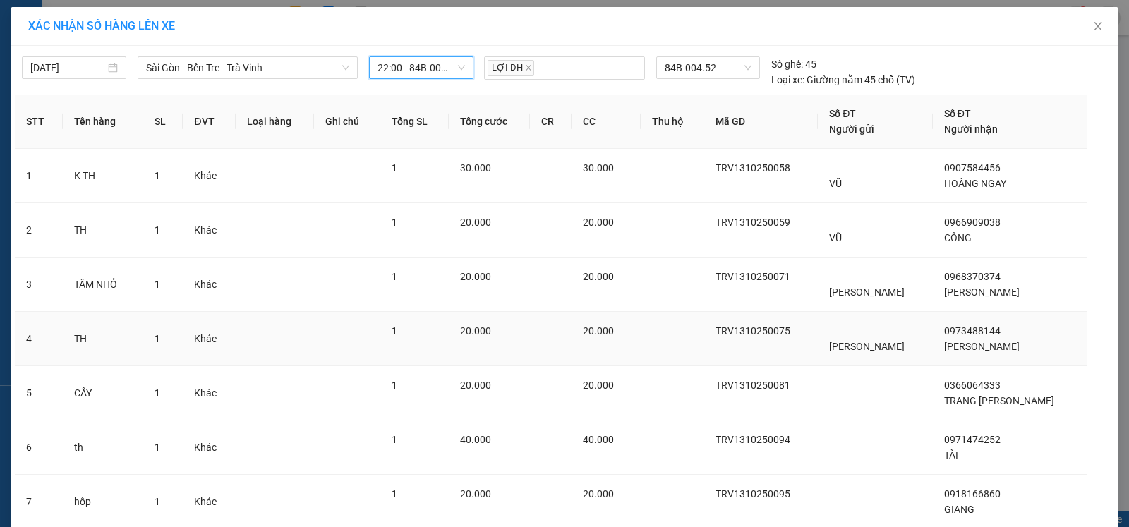
scroll to position [105, 0]
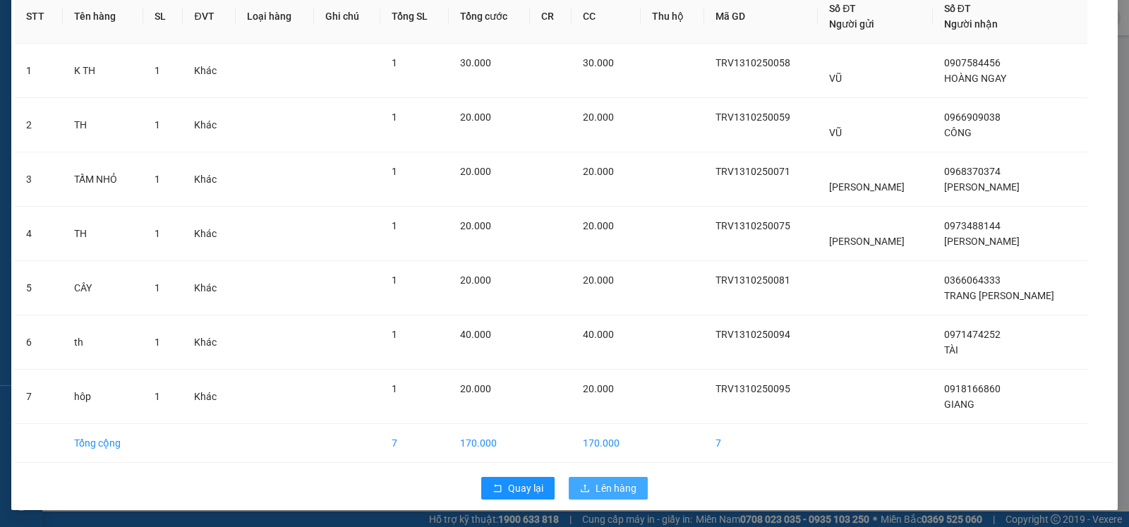
click at [600, 485] on span "Lên hàng" at bounding box center [615, 488] width 41 height 16
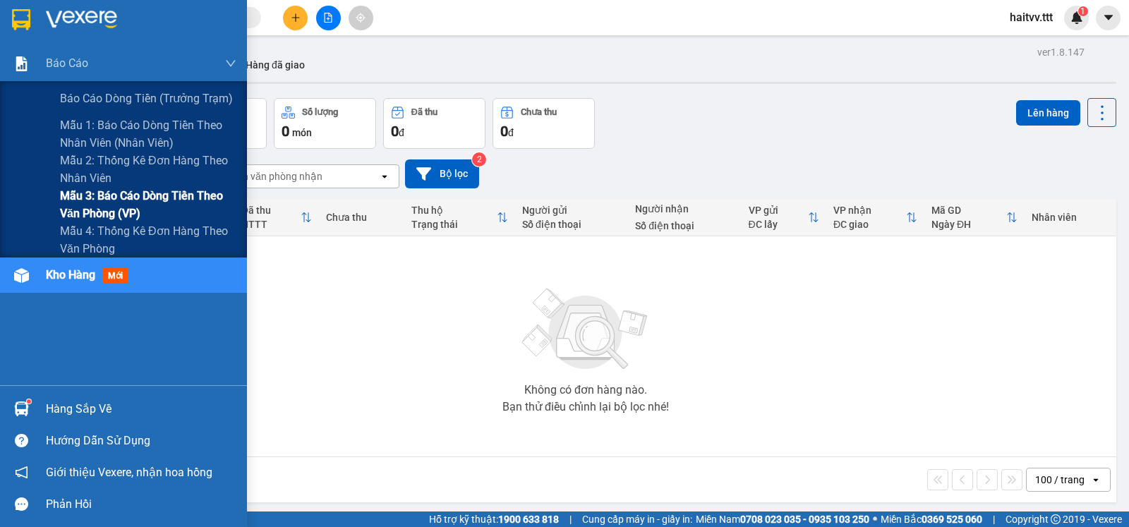
click at [128, 196] on span "Mẫu 3: Báo cáo dòng tiền theo văn phòng (VP)" at bounding box center [148, 204] width 176 height 35
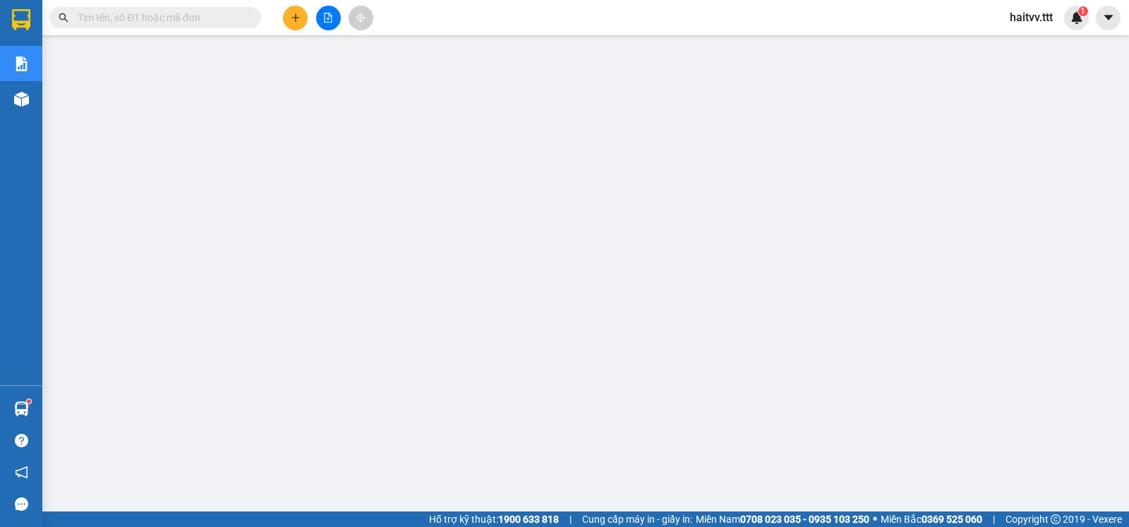
click at [161, 23] on input "text" at bounding box center [161, 18] width 166 height 16
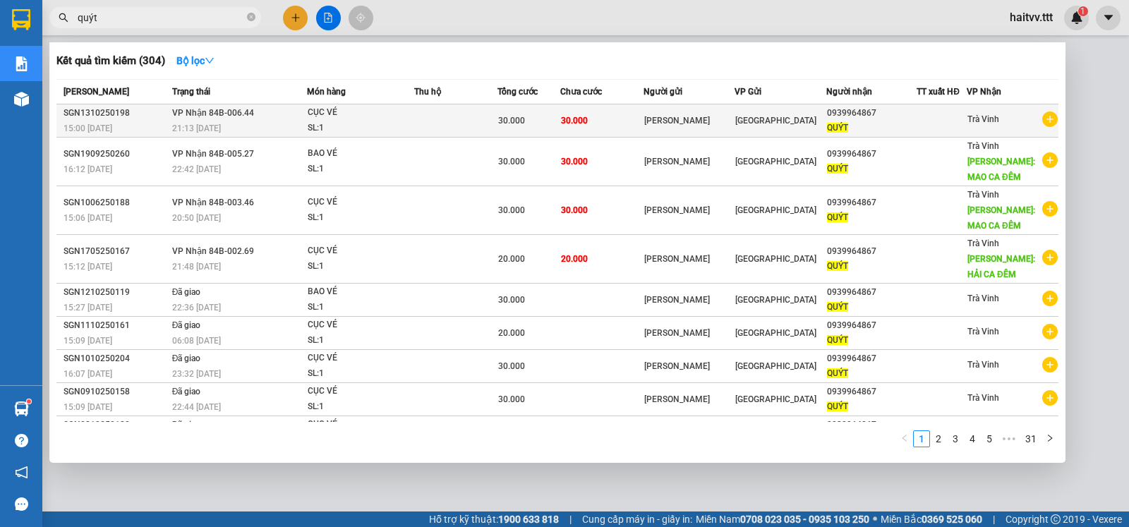
type input "quýt"
click at [564, 119] on span "30.000" at bounding box center [574, 121] width 27 height 10
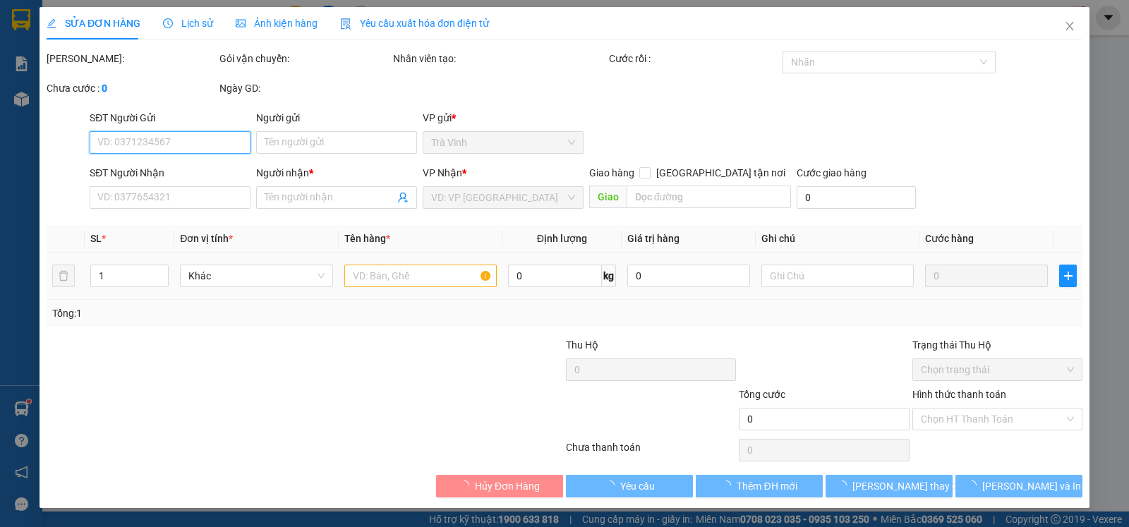
type input "[PERSON_NAME]"
type input "0939964867"
type input "QUÝT"
type input "30.000"
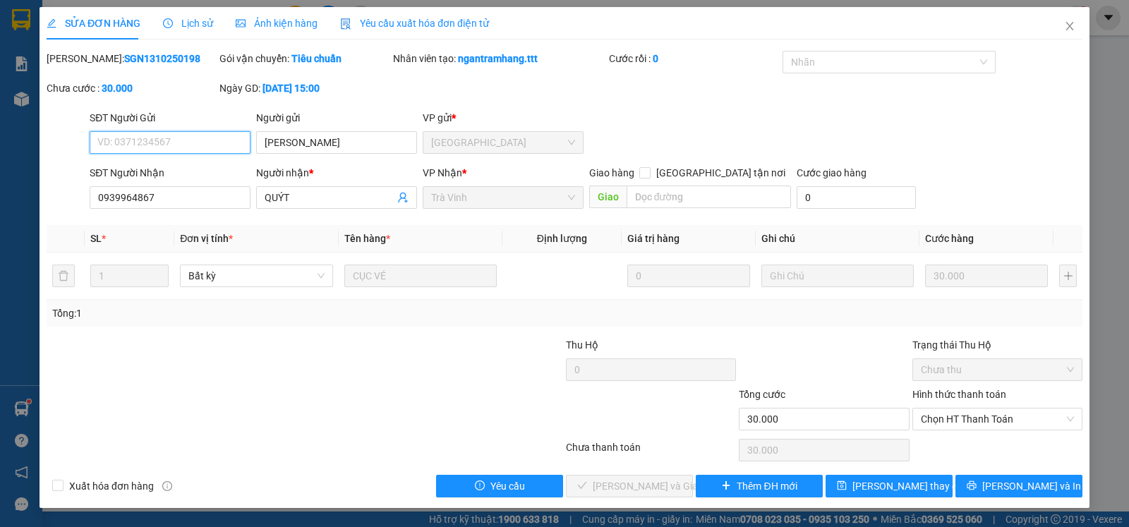
click at [944, 427] on span "Chọn HT Thanh Toán" at bounding box center [997, 418] width 153 height 21
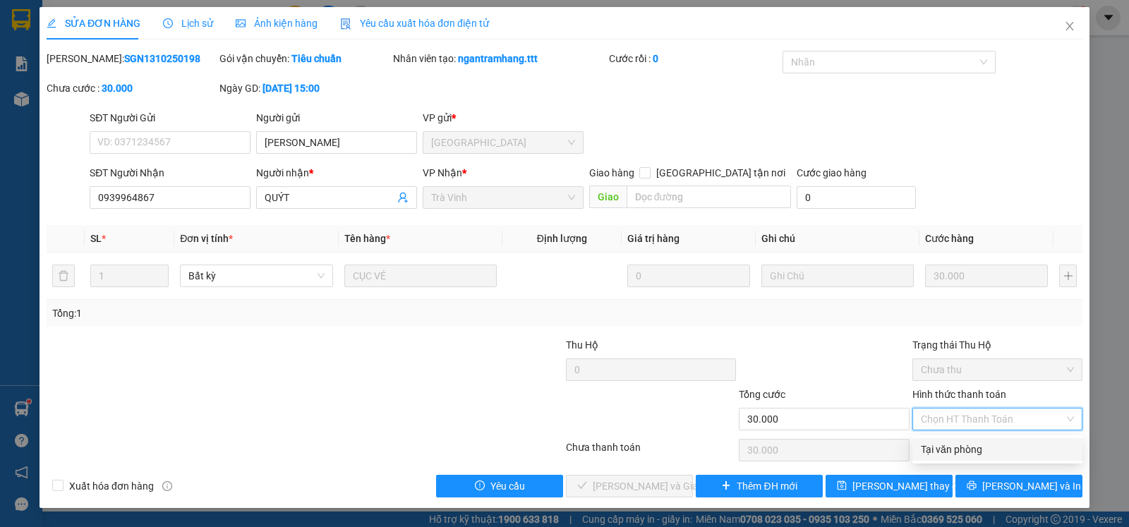
click at [942, 444] on div "Tại văn phòng" at bounding box center [997, 450] width 153 height 16
type input "0"
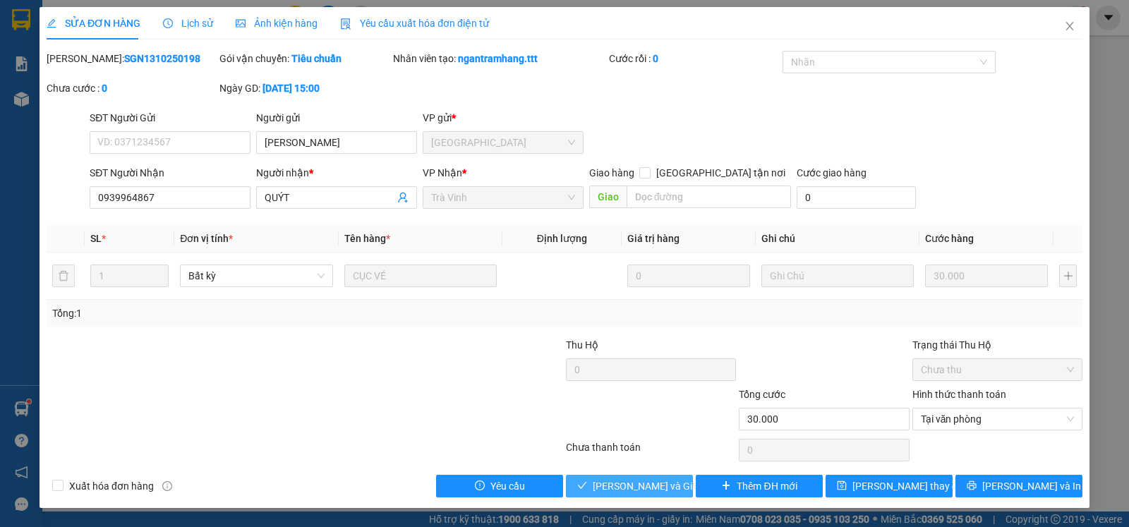
click at [622, 487] on span "[PERSON_NAME] và Giao hàng" at bounding box center [660, 486] width 135 height 16
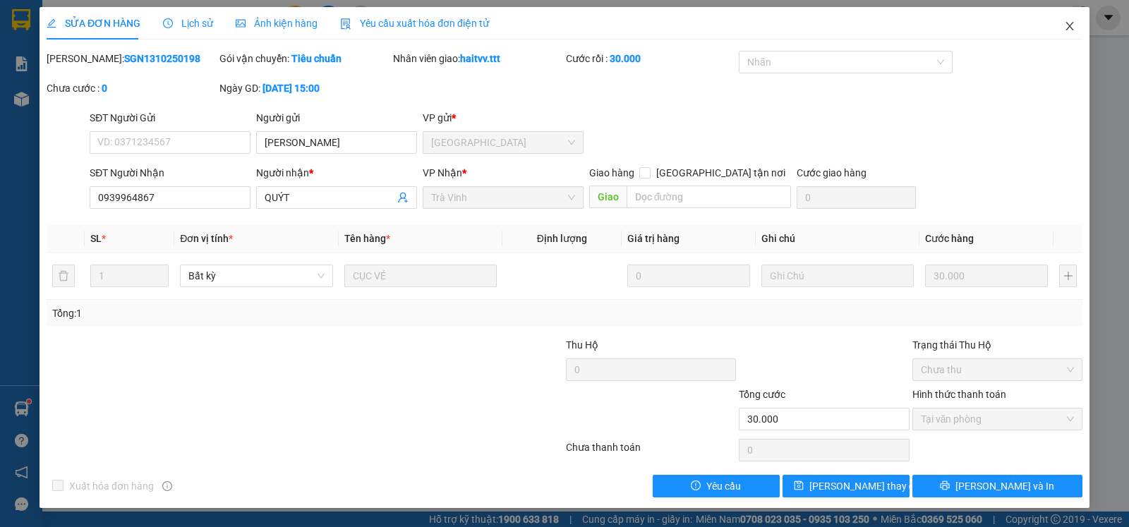
click at [1066, 25] on icon "close" at bounding box center [1069, 25] width 11 height 11
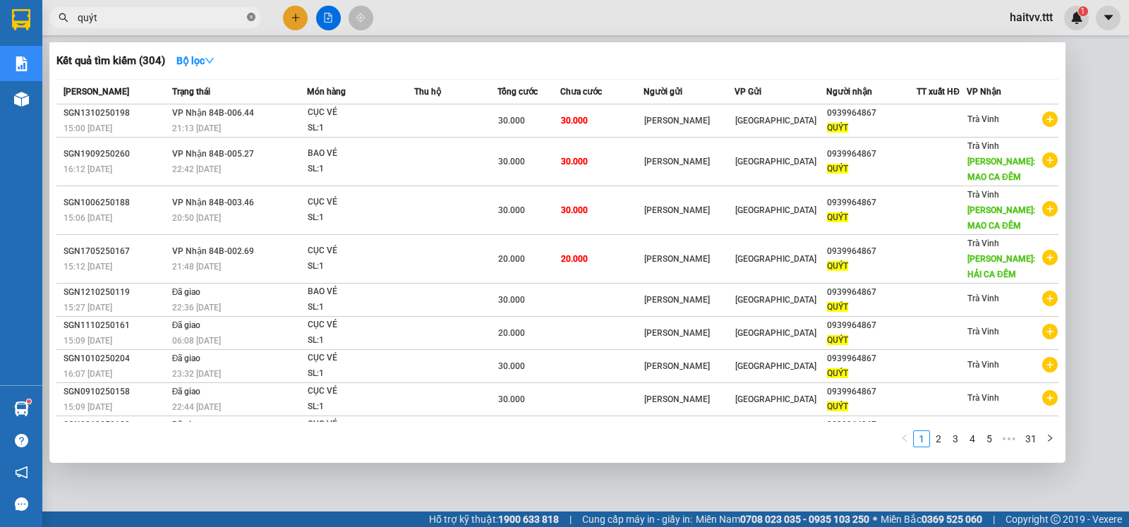
click at [251, 14] on icon "close-circle" at bounding box center [251, 17] width 8 height 8
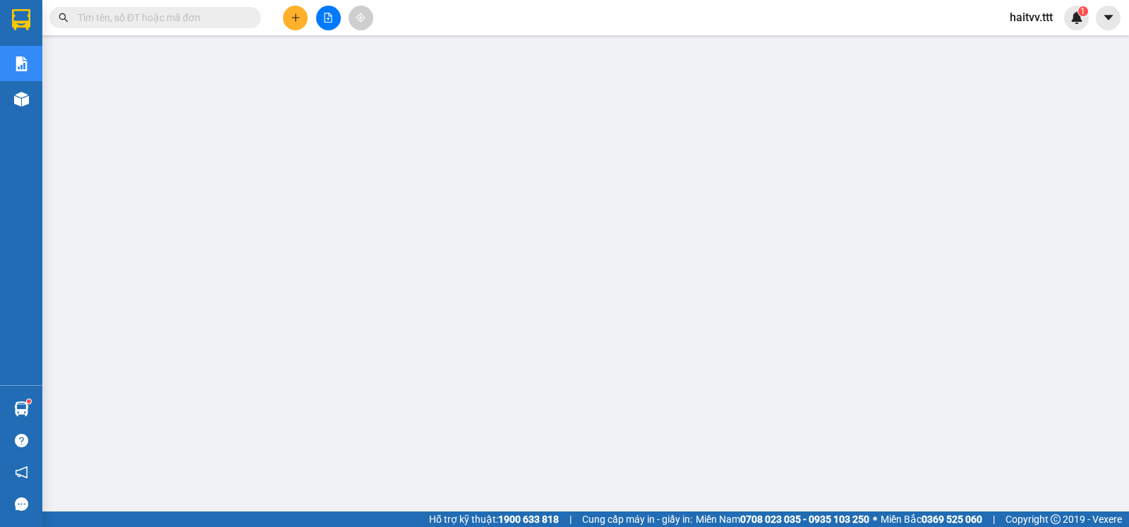
click at [162, 18] on input "text" at bounding box center [161, 18] width 166 height 16
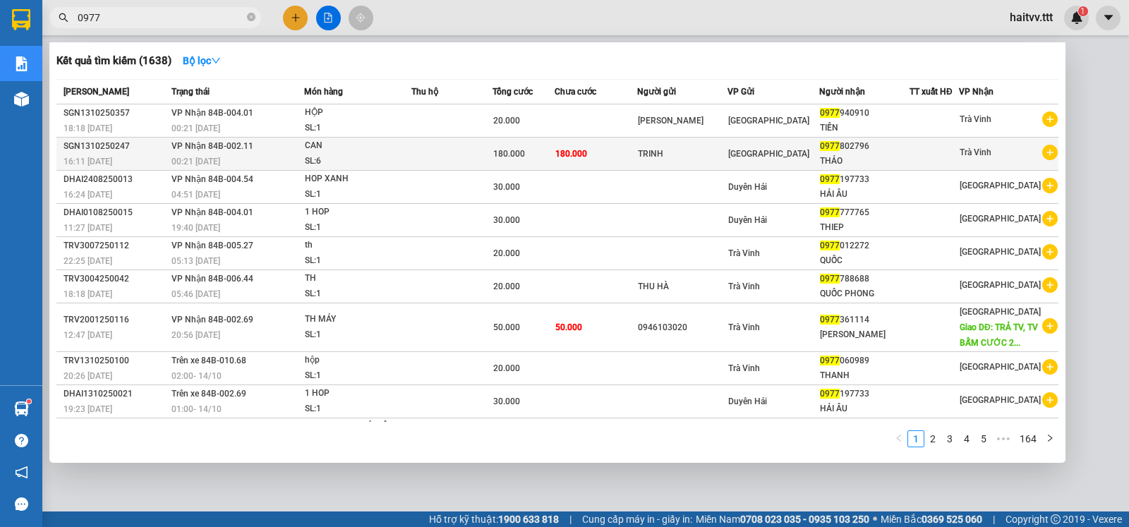
type input "0977"
click at [414, 152] on td at bounding box center [452, 154] width 82 height 33
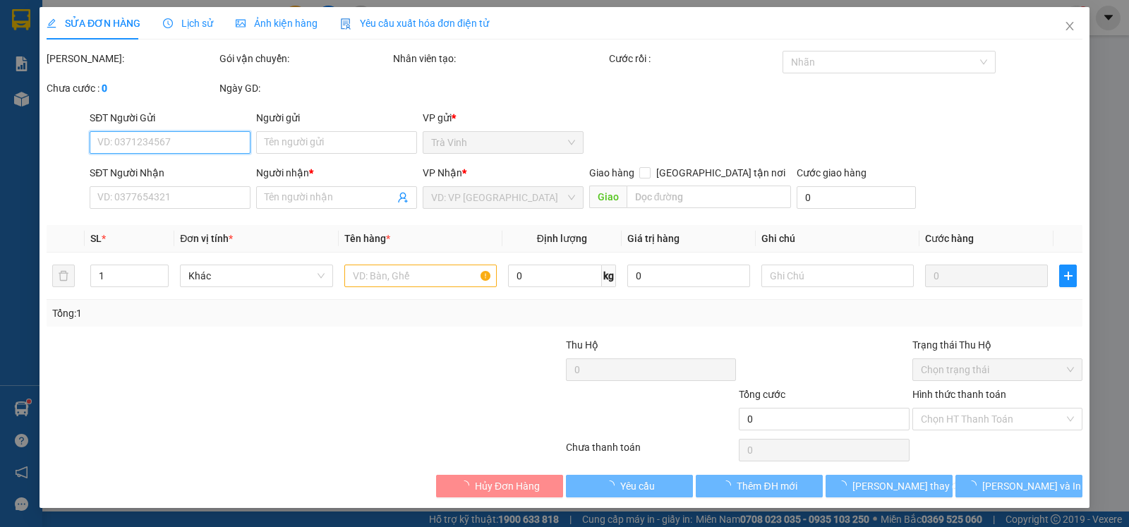
type input "TRINH"
type input "0977802796"
type input "THẢO"
type input "180.000"
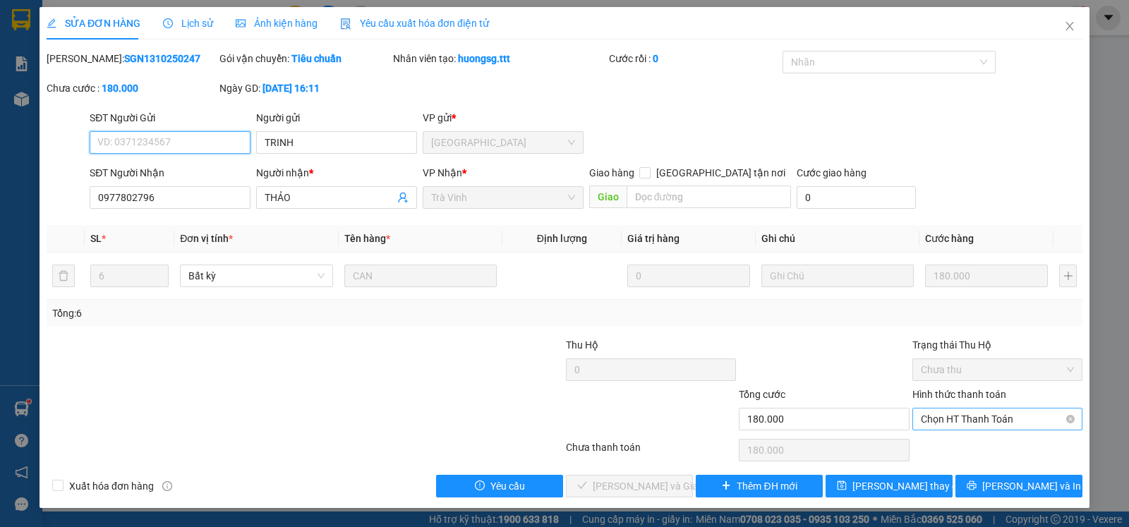
click at [938, 430] on span "Chọn HT Thanh Toán" at bounding box center [997, 418] width 153 height 21
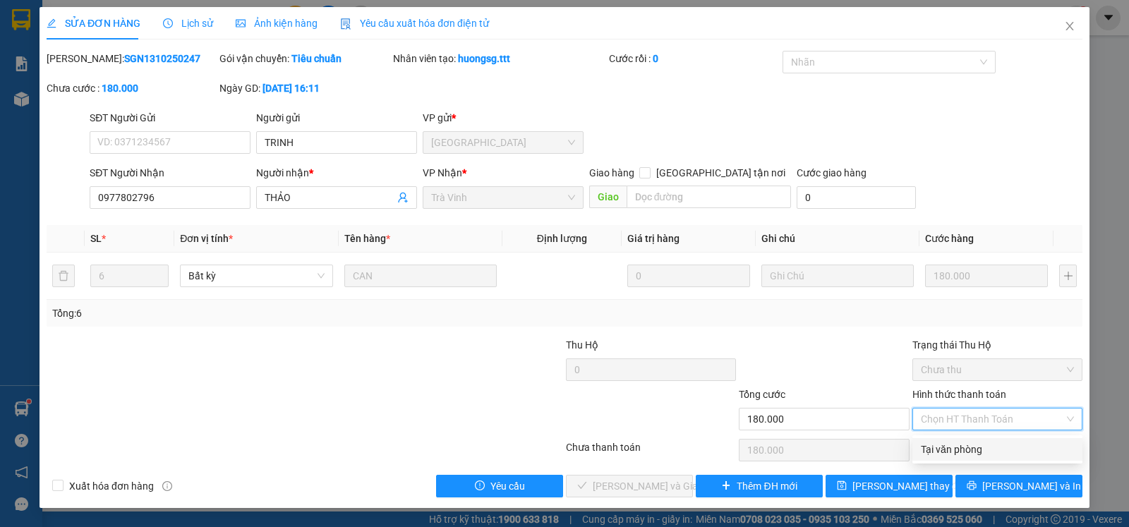
click at [943, 442] on div "Tại văn phòng" at bounding box center [997, 450] width 153 height 16
type input "0"
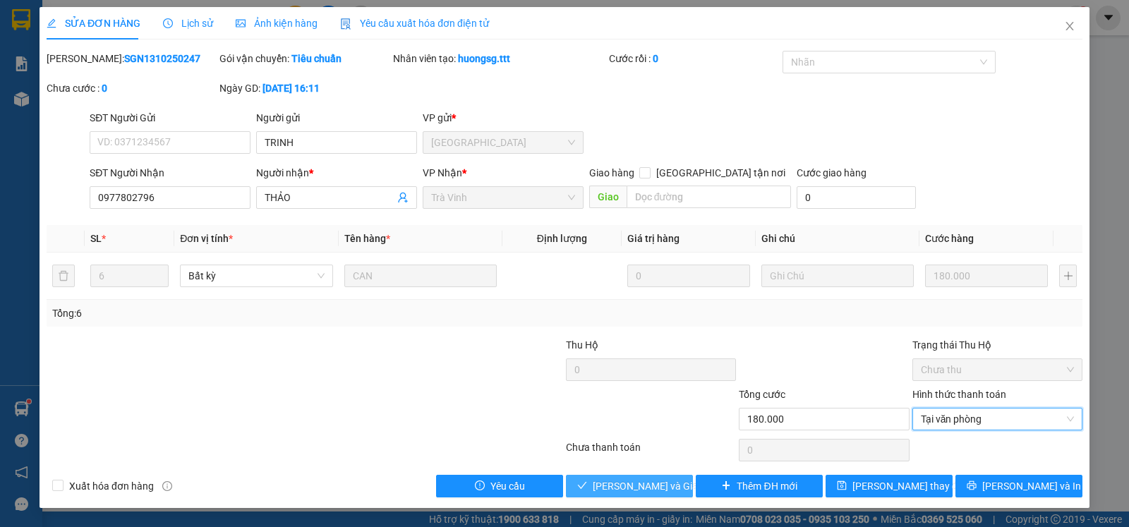
click at [666, 486] on span "[PERSON_NAME] và Giao hàng" at bounding box center [660, 486] width 135 height 16
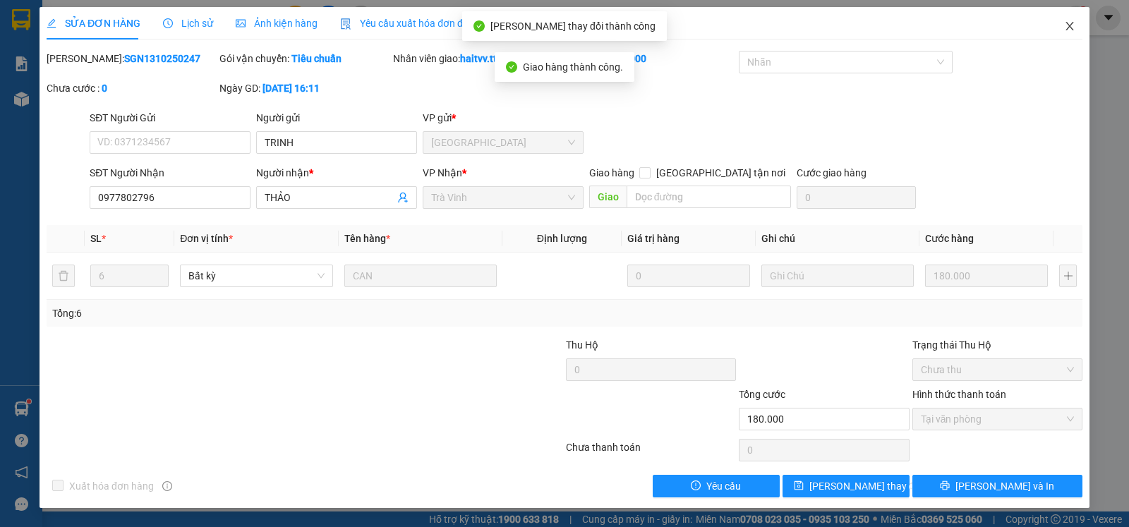
click at [1069, 32] on span "Close" at bounding box center [1070, 27] width 40 height 40
